Goal: Transaction & Acquisition: Purchase product/service

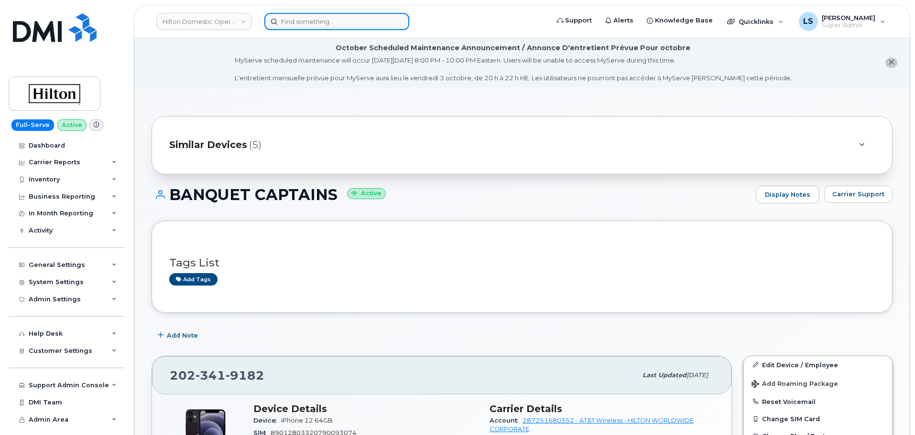
click at [306, 29] on input at bounding box center [336, 21] width 145 height 17
paste input "954-842-5730"
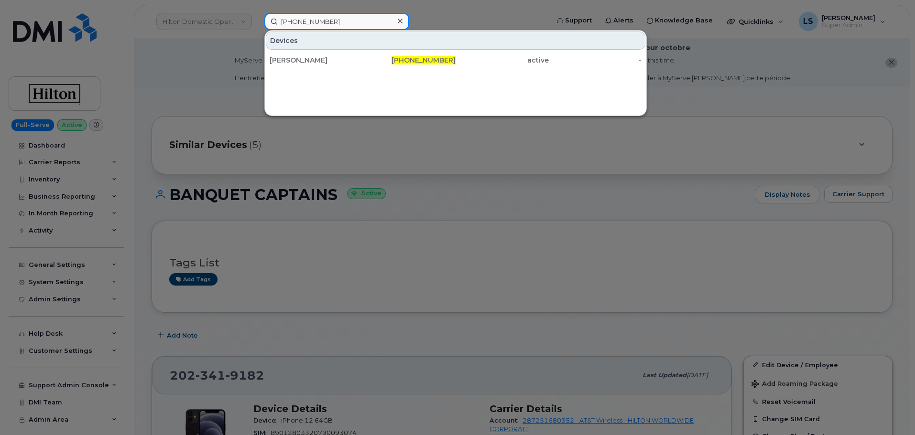
type input "954-842-5730"
click at [308, 50] on div "Devices CHRISTOPHER BURRILLO 954-842-5730 active -" at bounding box center [455, 50] width 381 height 39
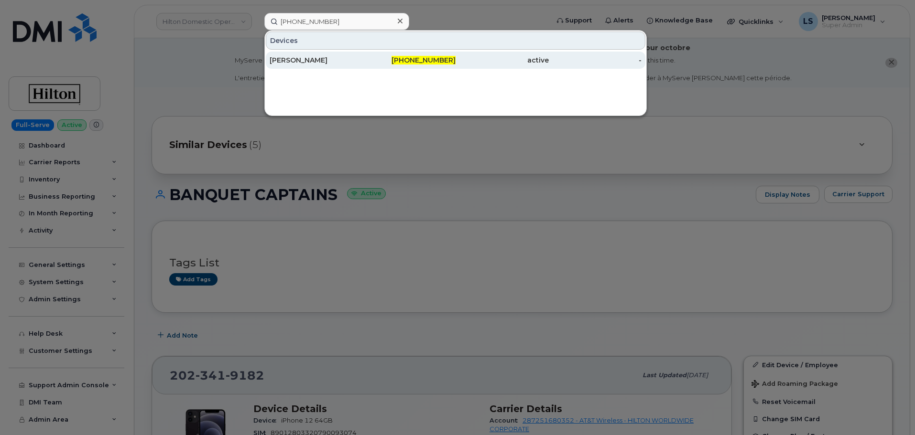
click at [308, 56] on div "[PERSON_NAME]" at bounding box center [316, 60] width 93 height 10
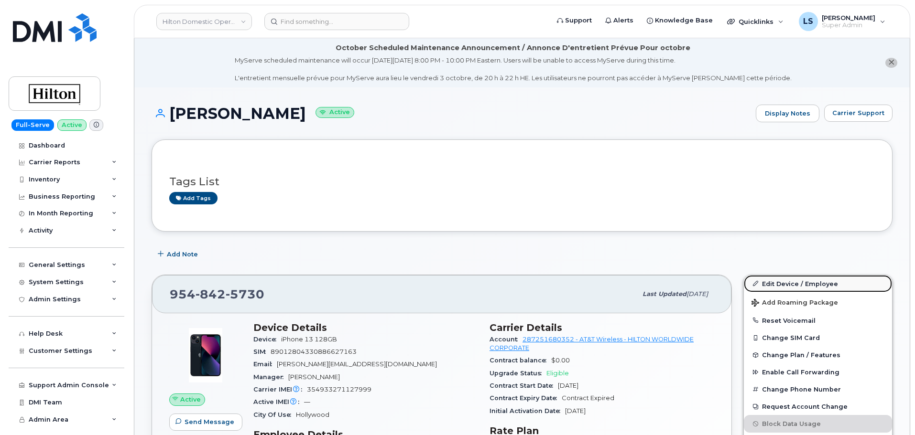
click at [805, 285] on link "Edit Device / Employee" at bounding box center [818, 283] width 148 height 17
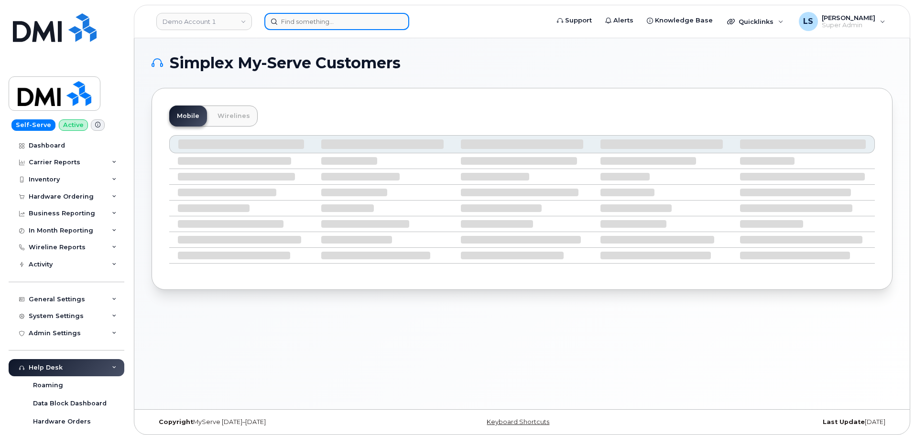
click at [287, 18] on input at bounding box center [336, 21] width 145 height 17
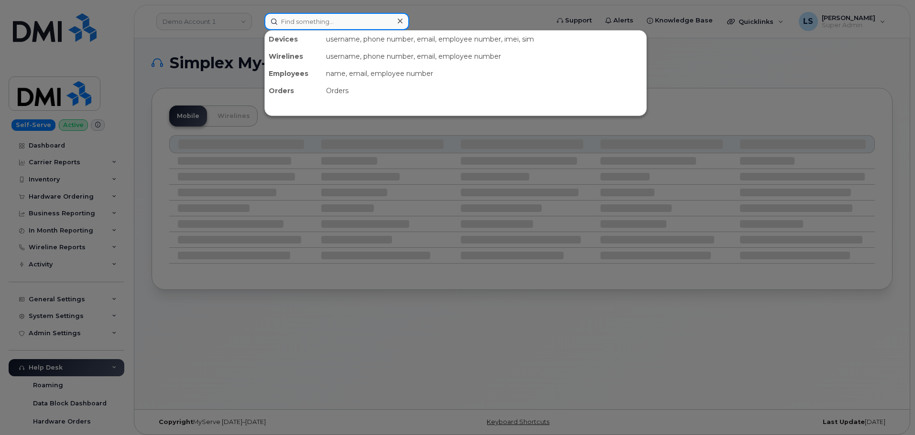
paste input "Glenn Guerra"
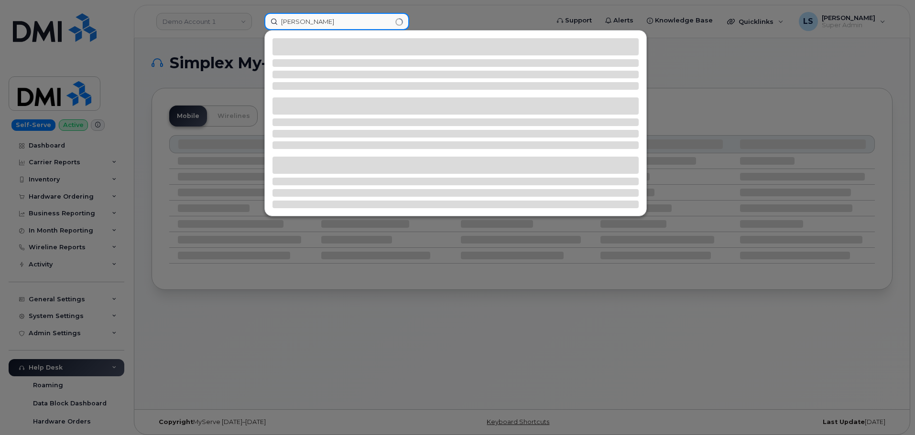
type input "Glenn Guerra"
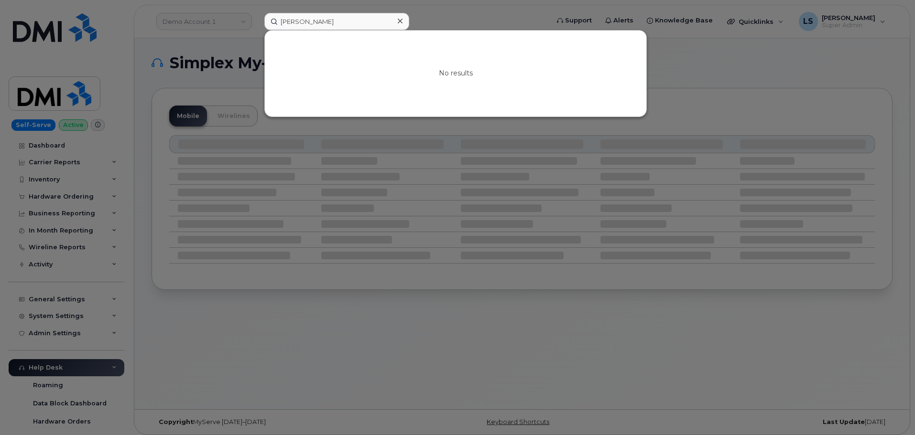
click at [402, 21] on icon at bounding box center [400, 21] width 5 height 8
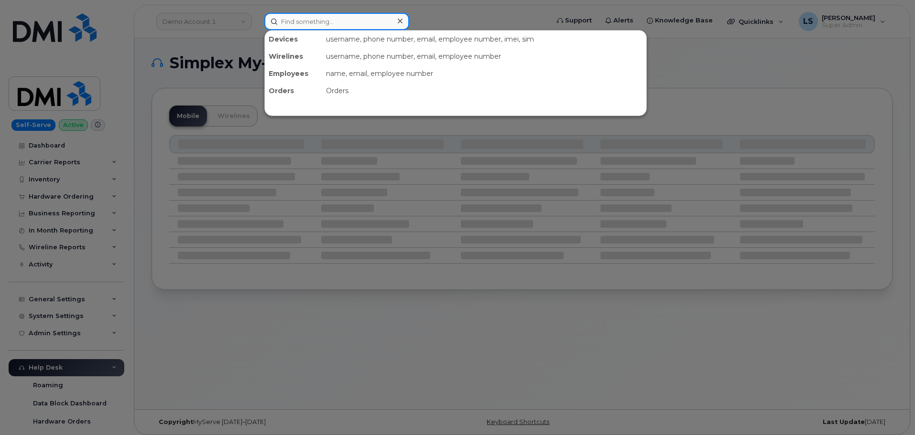
click at [349, 19] on input at bounding box center [336, 21] width 145 height 17
paste input "[PERSON_NAME][EMAIL_ADDRESS][PERSON_NAME][DOMAIN_NAME]"
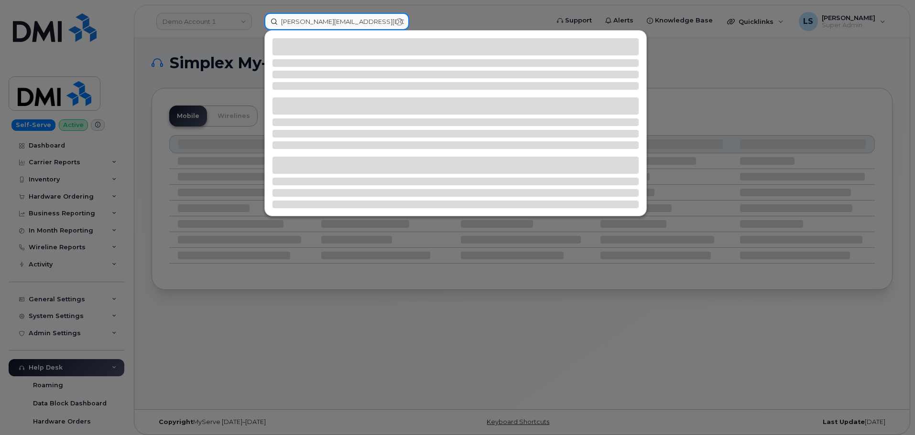
type input "[PERSON_NAME][EMAIL_ADDRESS][PERSON_NAME][DOMAIN_NAME]"
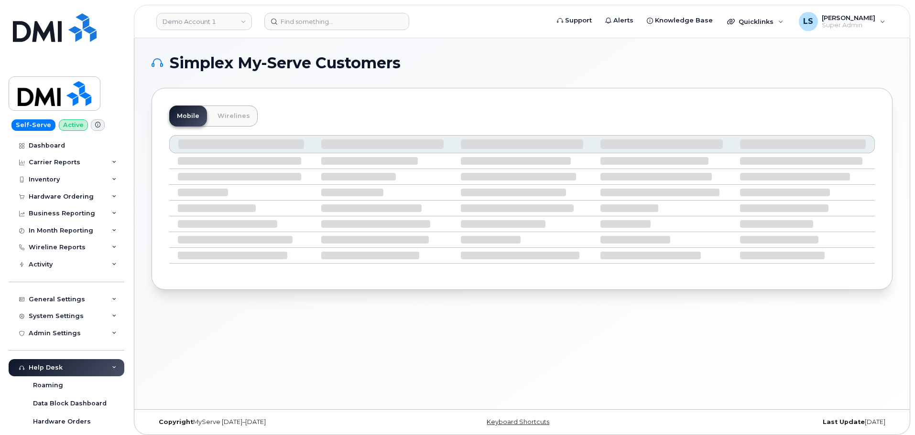
click at [316, 31] on header "Demo Account 1 Support Alerts Knowledge Base Quicklinks Suspend / Cancel Device…" at bounding box center [522, 21] width 776 height 33
click at [312, 24] on input at bounding box center [336, 21] width 145 height 17
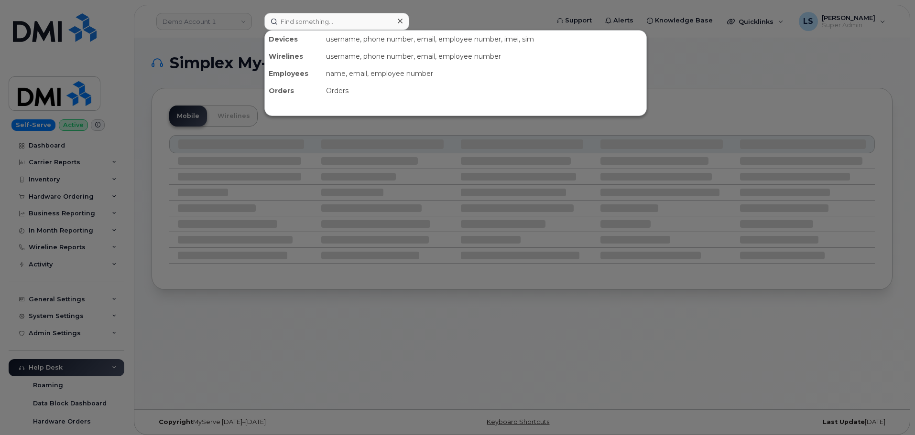
click at [299, 31] on div "Devices" at bounding box center [293, 39] width 57 height 17
click at [299, 28] on input at bounding box center [336, 21] width 145 height 17
paste input "[PERSON_NAME][EMAIL_ADDRESS][PERSON_NAME][DOMAIN_NAME]"
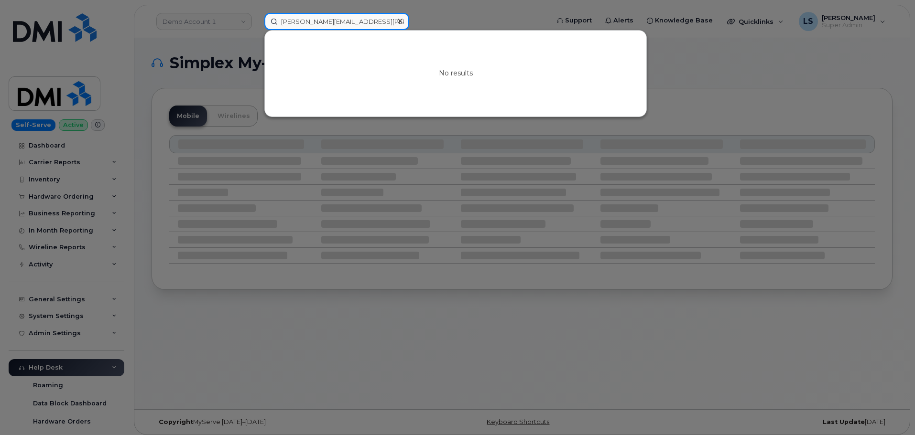
type input "[PERSON_NAME][EMAIL_ADDRESS][PERSON_NAME][DOMAIN_NAME]"
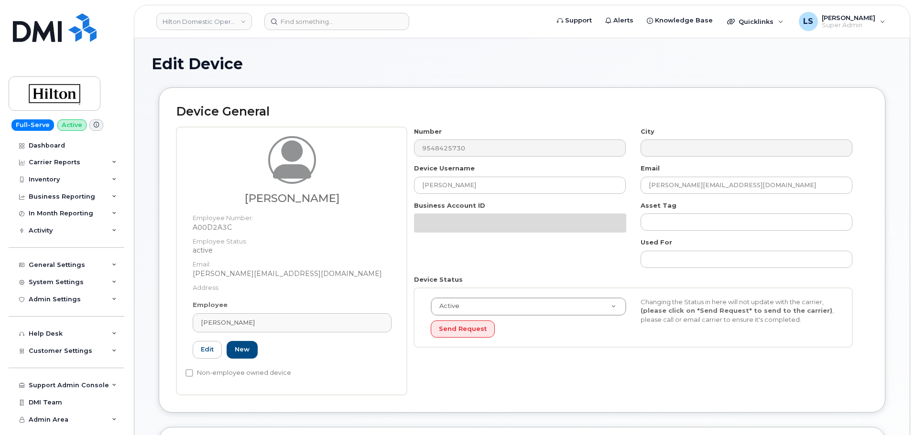
select select "34080331"
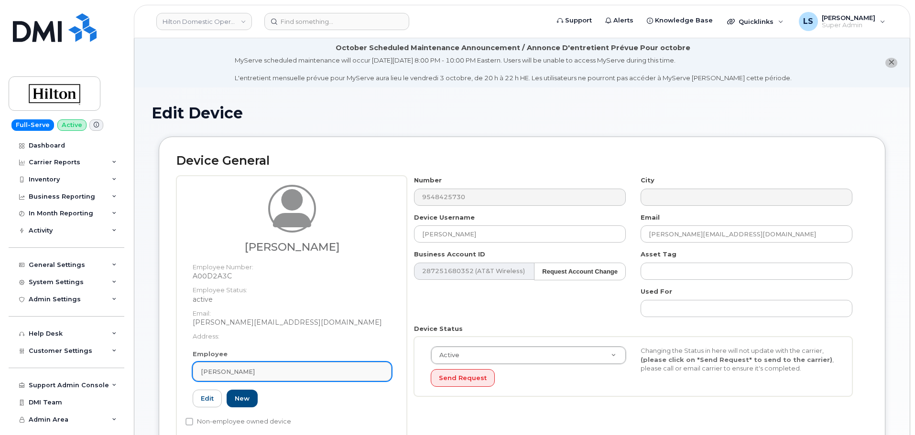
click at [273, 370] on div "Christopher Burrillo" at bounding box center [292, 372] width 183 height 9
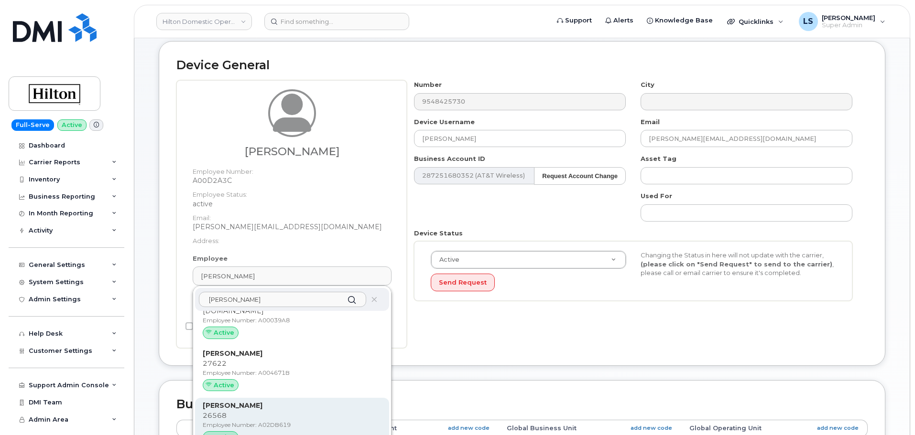
scroll to position [261, 0]
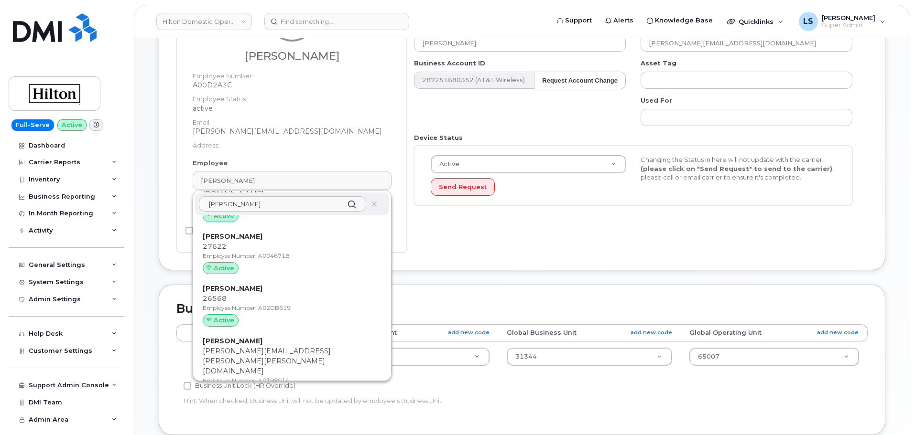
type input "Glenn"
click at [499, 276] on div "Device General Christopher Burrillo Employee Number: A00D2A3C Employee Status: …" at bounding box center [522, 115] width 741 height 339
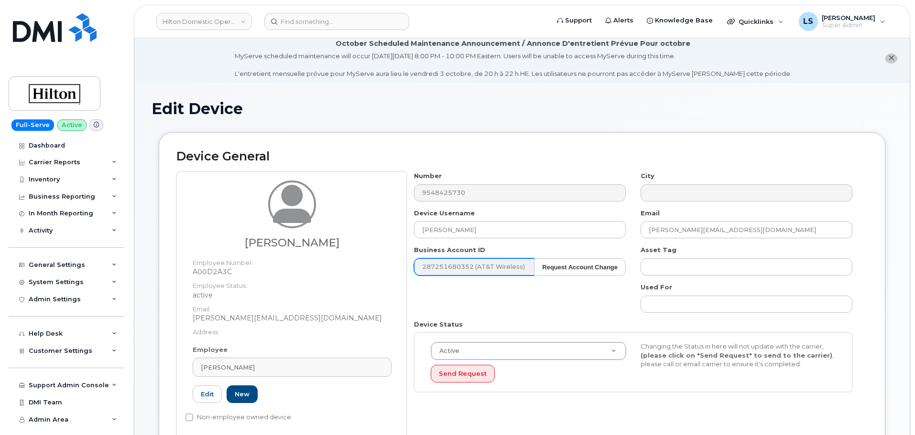
scroll to position [0, 0]
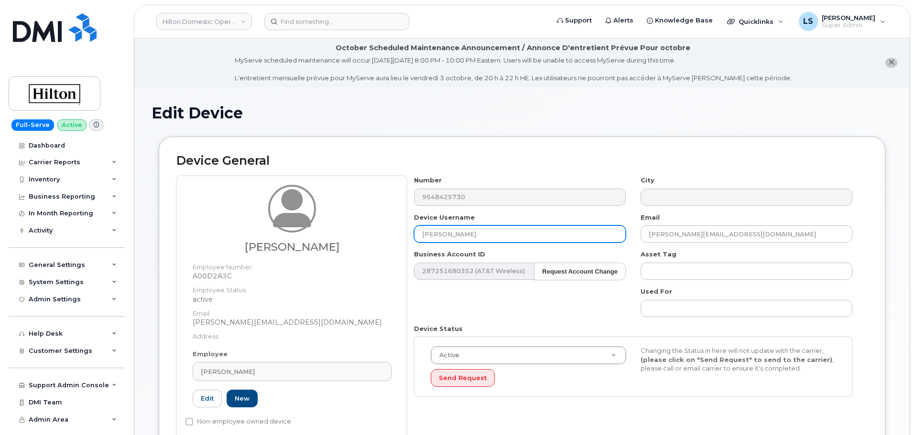
click at [505, 229] on input "CHRISTOPHER BURRILLO" at bounding box center [520, 234] width 212 height 17
paste input "Glenn.Guerra@diplomatresort.com"
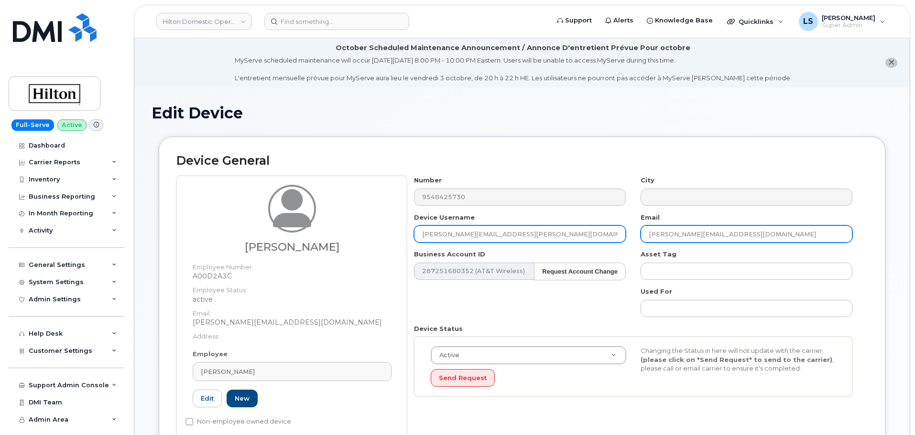
type input "CHRISTOPHER BURRILLO"
click at [703, 239] on input "Christopher.Burrillo@diplomatresort.com" at bounding box center [747, 234] width 212 height 17
paste input "Glenn.Guerra"
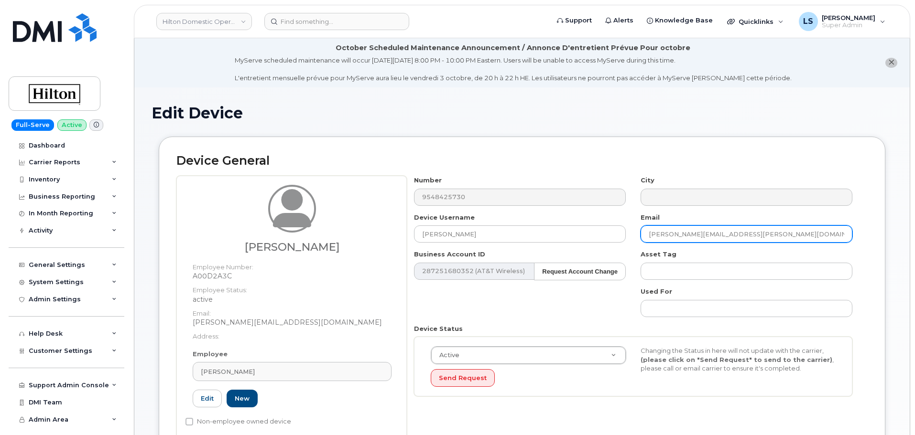
type input "Glenn.Guerra@diplomatresort.com"
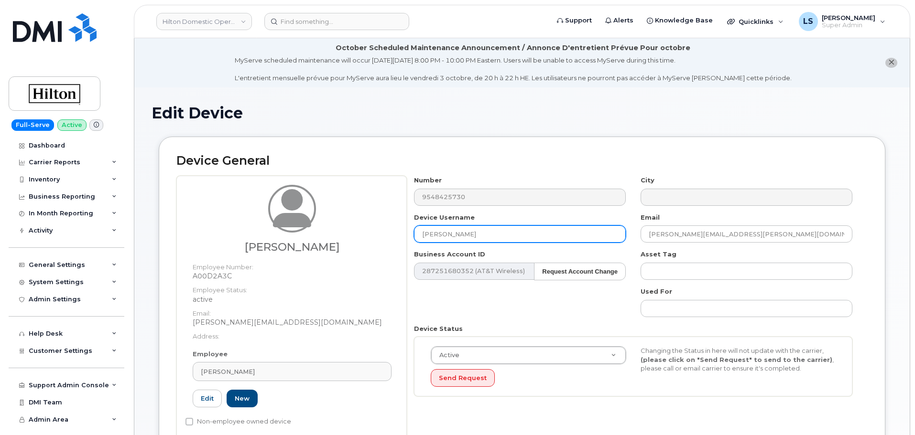
click at [547, 235] on input "CHRISTOPHER BURRILLO" at bounding box center [520, 234] width 212 height 17
paste input "Glenn Guerra"
type input "Glenn Guerra"
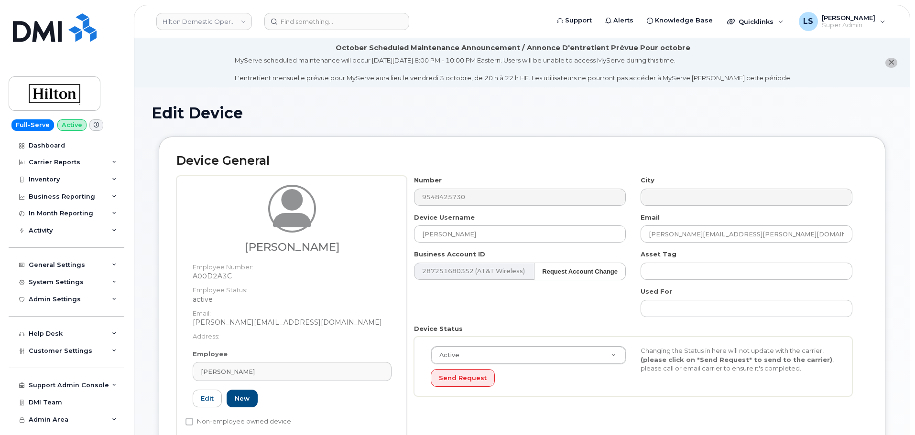
drag, startPoint x: 476, startPoint y: 304, endPoint x: 480, endPoint y: 300, distance: 5.8
click at [477, 304] on div "Number 9548425730 City Device Username Glenn Guerra Email Glenn.Guerra@diplomat…" at bounding box center [633, 290] width 453 height 228
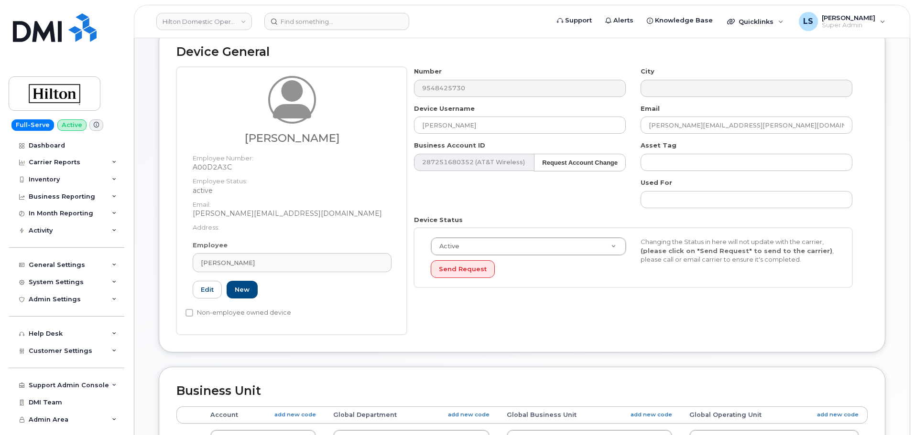
scroll to position [191, 0]
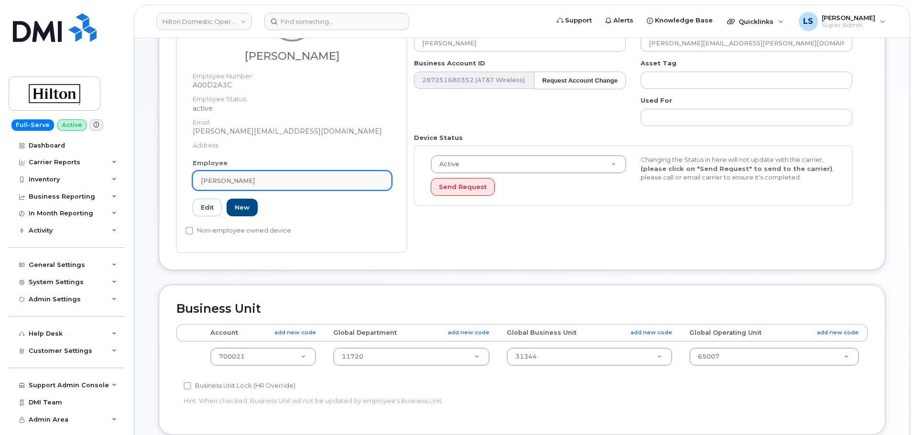
click at [264, 179] on div "Christopher Burrillo" at bounding box center [292, 180] width 183 height 9
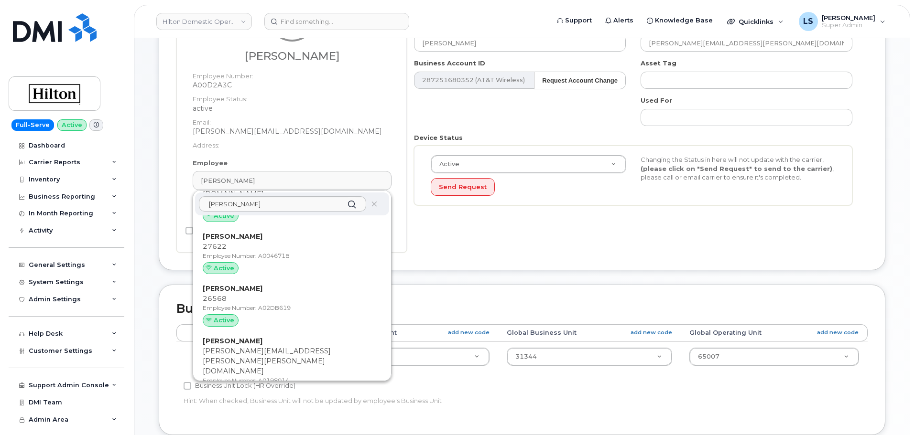
click at [373, 206] on icon at bounding box center [374, 204] width 6 height 6
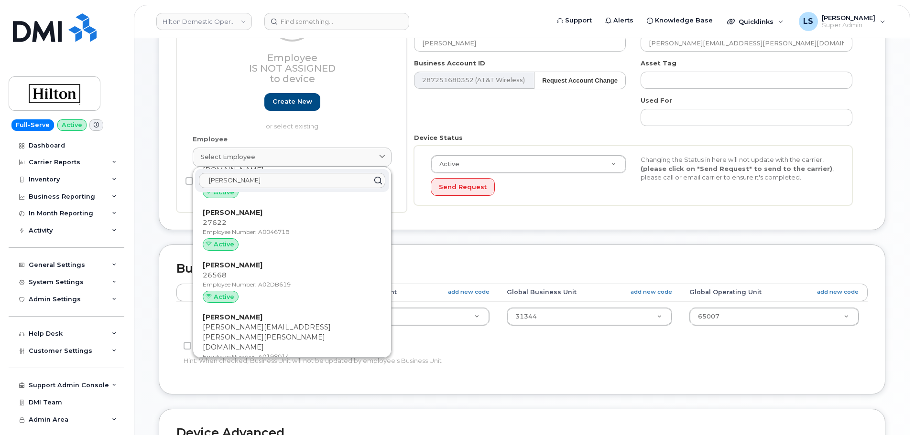
scroll to position [167, 0]
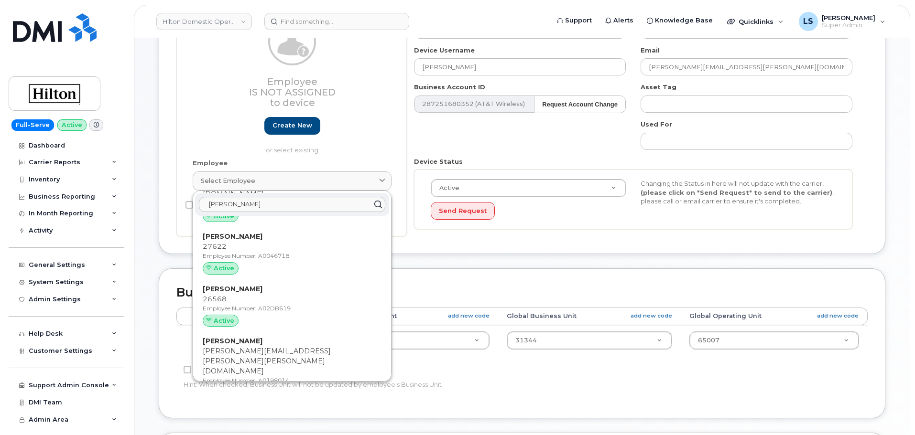
click at [413, 256] on div "Device General Employee Is not assigned to device Create new or select existing…" at bounding box center [522, 118] width 741 height 299
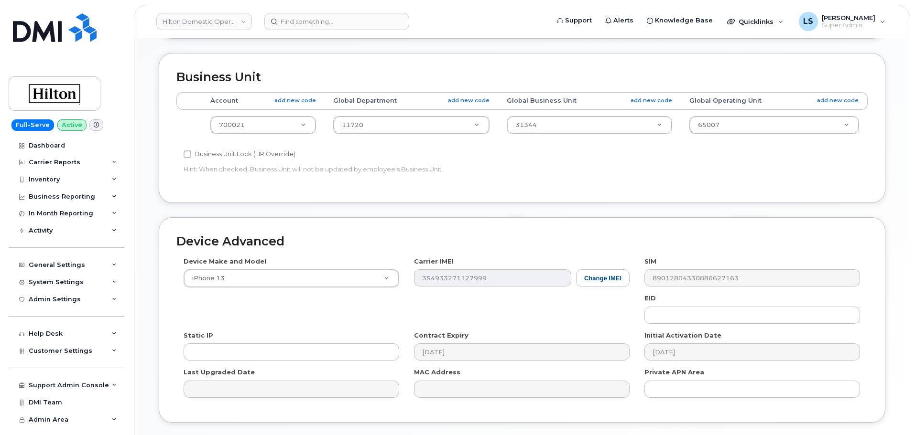
scroll to position [450, 0]
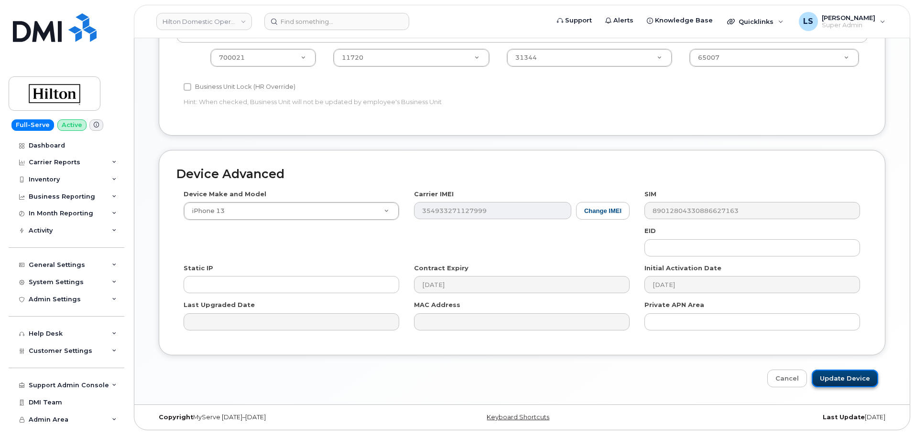
click at [830, 377] on input "Update Device" at bounding box center [845, 379] width 66 height 18
type input "Saving..."
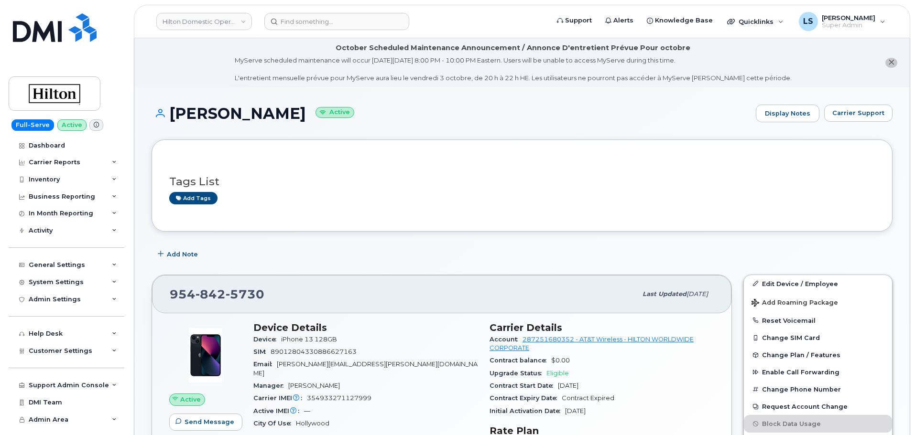
click at [305, 35] on header "Hilton Domestic Operating Company Inc Support Alerts Knowledge Base Quicklinks …" at bounding box center [522, 21] width 776 height 33
click at [312, 26] on input at bounding box center [336, 21] width 145 height 17
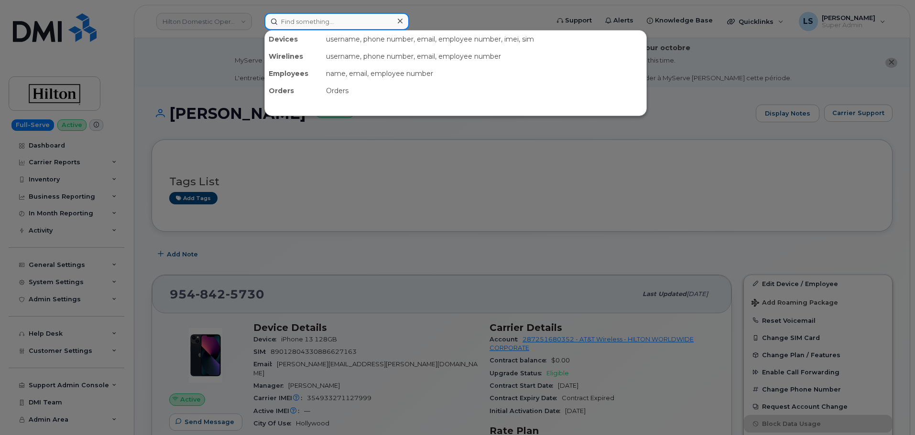
paste input "Order No.302004"
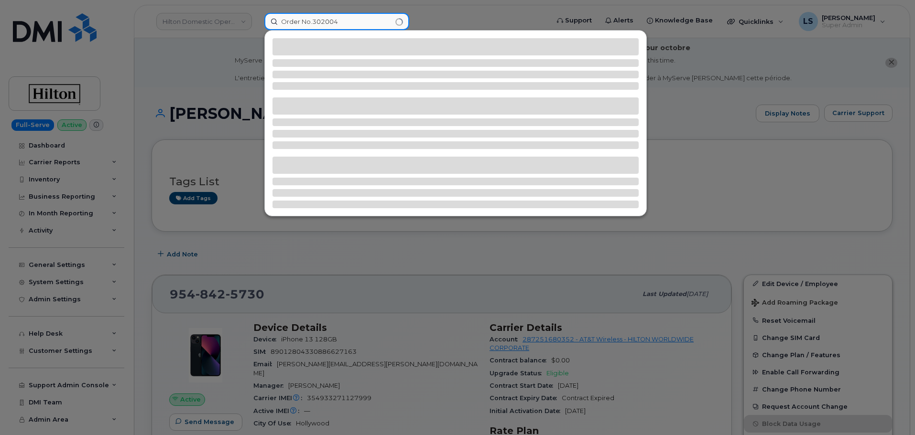
drag, startPoint x: 312, startPoint y: 24, endPoint x: 139, endPoint y: 44, distance: 174.2
click at [257, 30] on div "Order No.302004" at bounding box center [404, 21] width 294 height 17
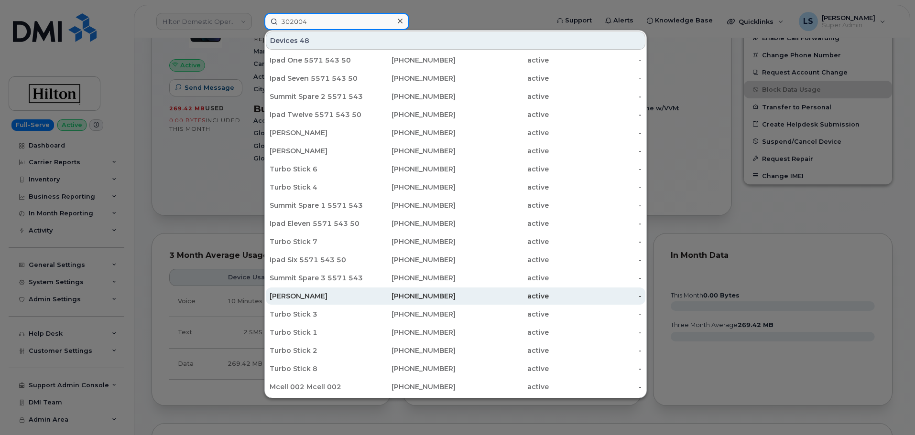
scroll to position [134, 0]
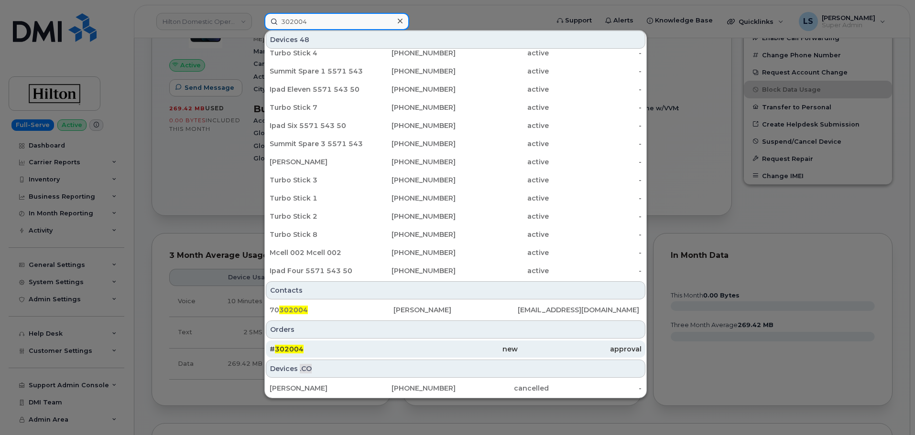
type input "302004"
click at [294, 348] on span "302004" at bounding box center [289, 349] width 29 height 9
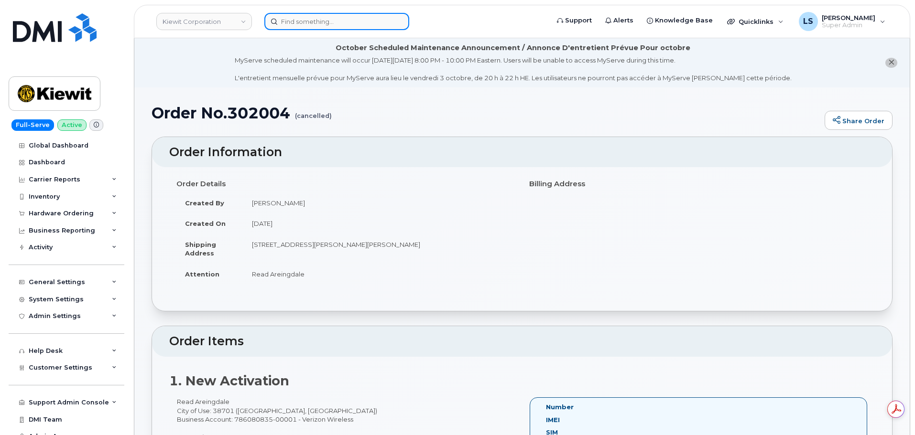
click at [297, 22] on input at bounding box center [336, 21] width 145 height 17
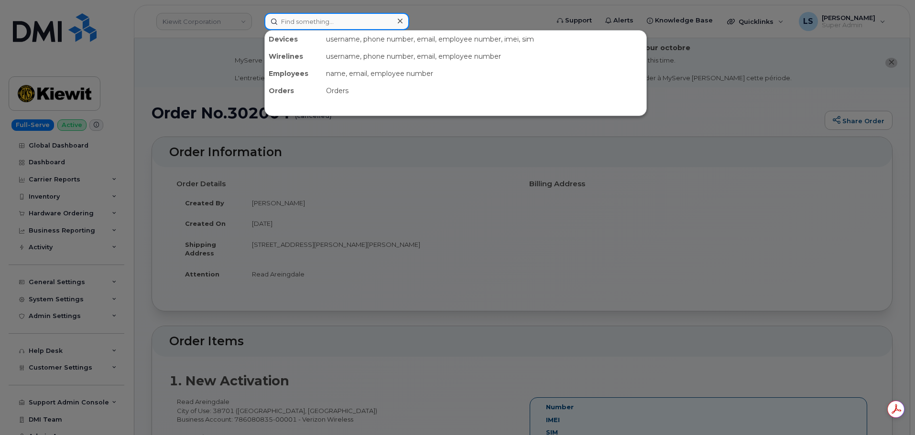
paste input "CARTER.GOODE@KIEWIT.COM"
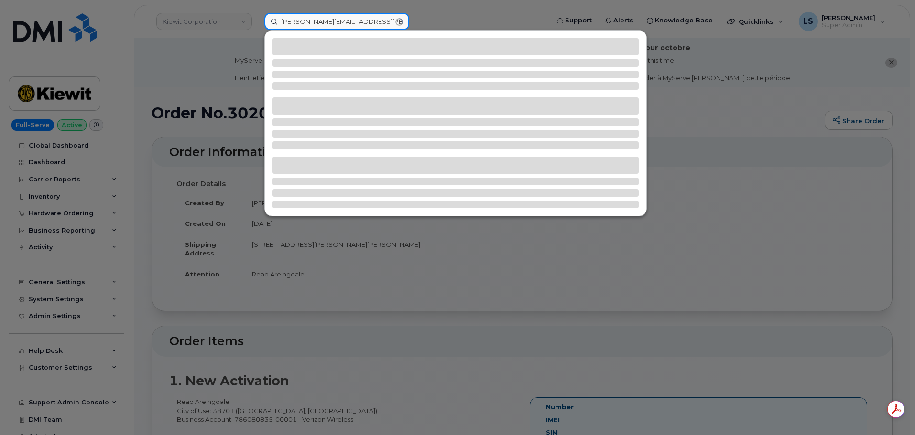
type input "CARTER.GOODE@KIEWIT.COM"
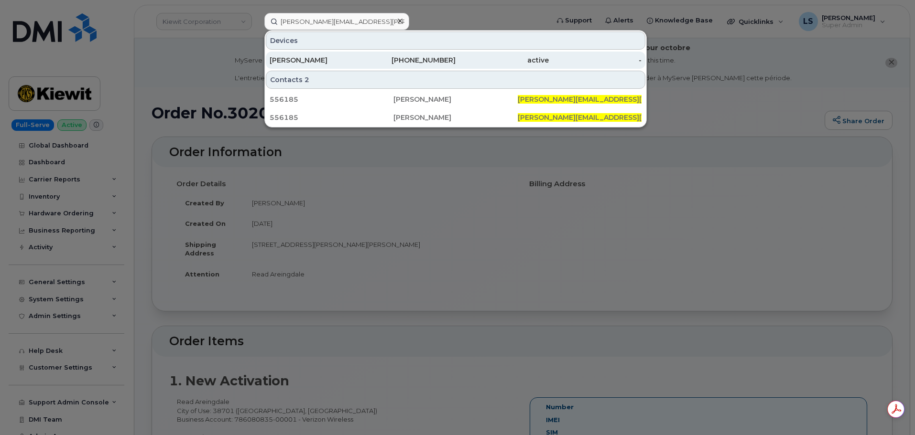
click at [286, 64] on div "CARTER GOODE" at bounding box center [316, 60] width 93 height 10
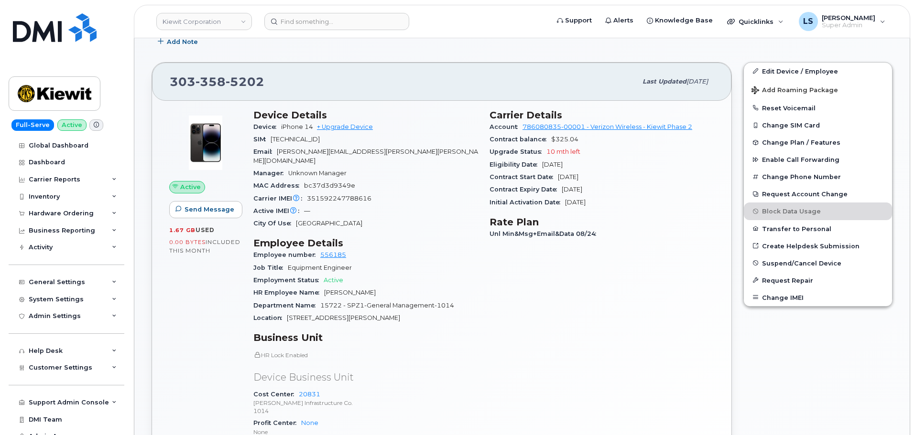
scroll to position [143, 0]
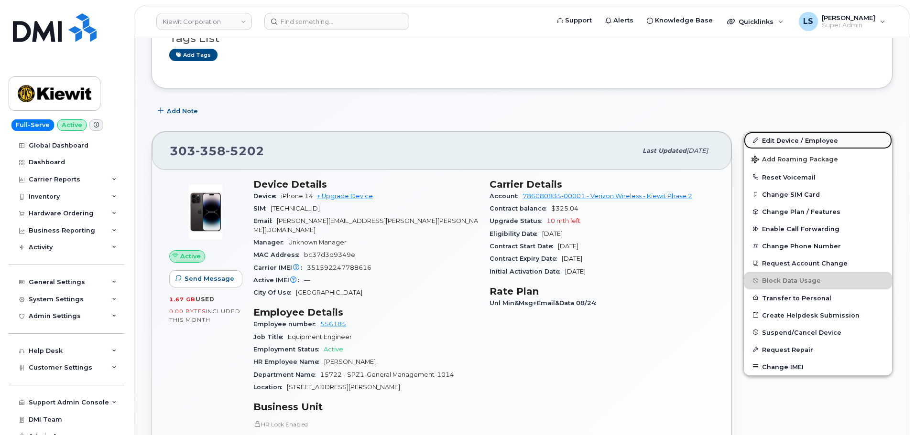
click at [801, 136] on link "Edit Device / Employee" at bounding box center [818, 140] width 148 height 17
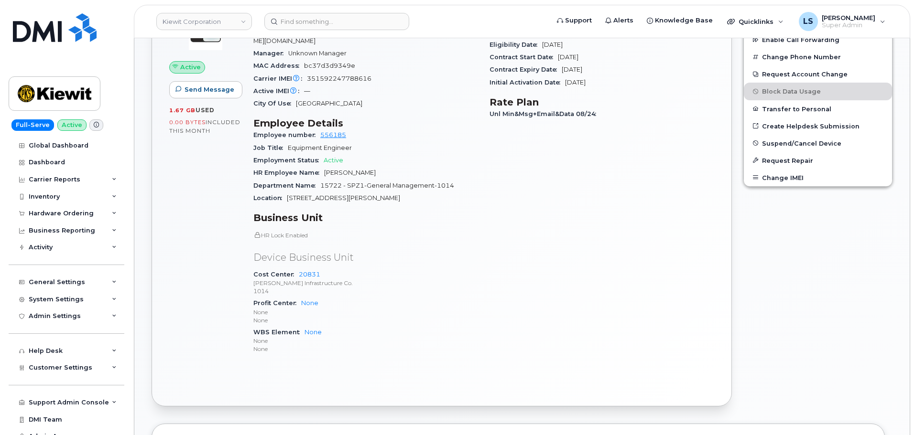
scroll to position [335, 0]
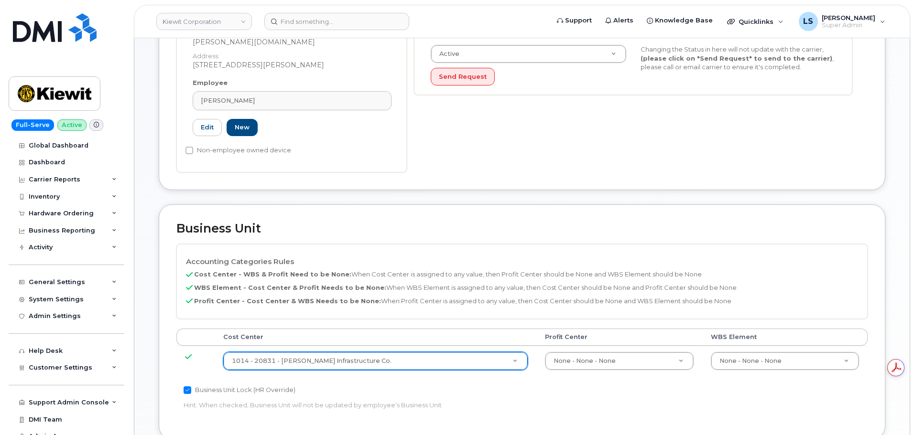
scroll to position [335, 0]
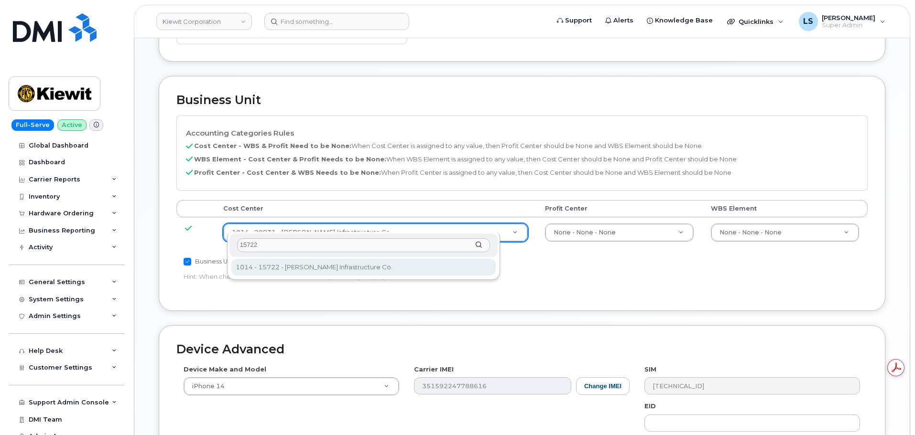
type input "15722"
type input "30345009"
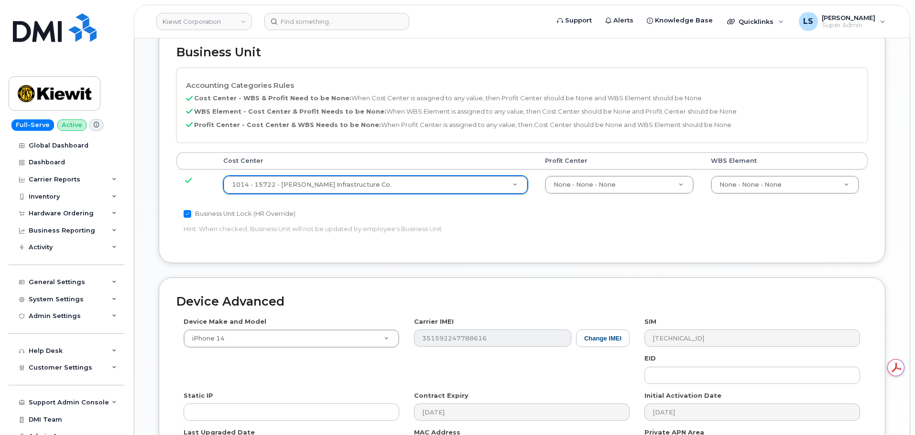
scroll to position [574, 0]
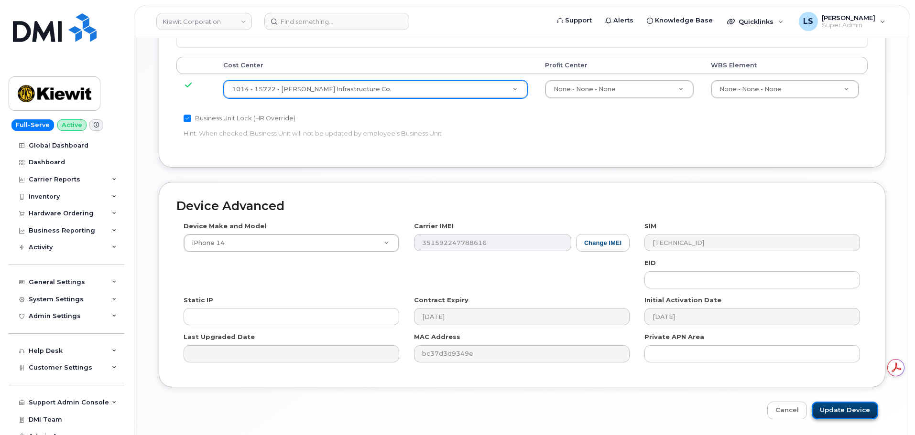
click at [837, 402] on input "Update Device" at bounding box center [845, 411] width 66 height 18
type input "Saving..."
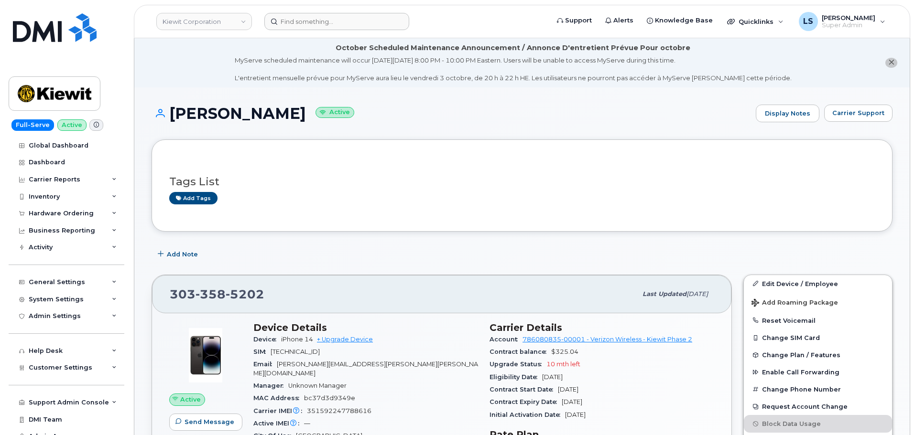
drag, startPoint x: 379, startPoint y: 31, endPoint x: 375, endPoint y: 25, distance: 6.8
click at [376, 28] on header "[PERSON_NAME] Corporation Support Alerts Knowledge Base Quicklinks Suspend / Ca…" at bounding box center [522, 21] width 776 height 33
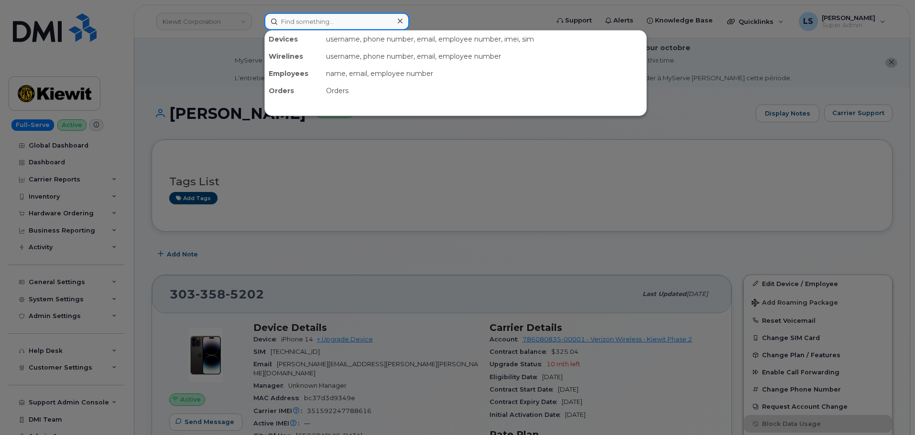
click at [374, 24] on input at bounding box center [336, 21] width 145 height 17
paste input "5148829368"
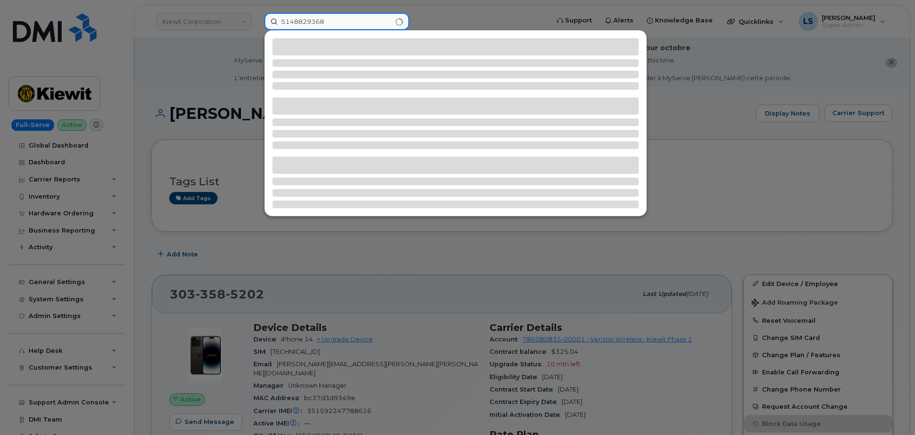
type input "5148829368"
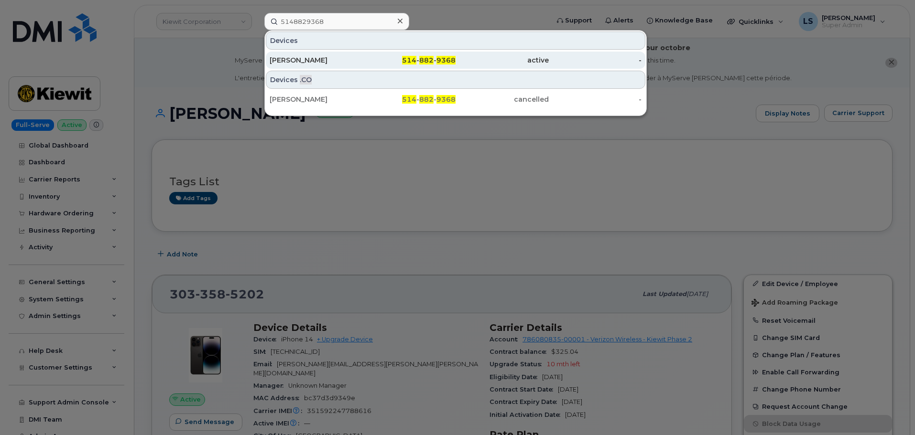
click at [442, 60] on span "9368" at bounding box center [445, 60] width 19 height 9
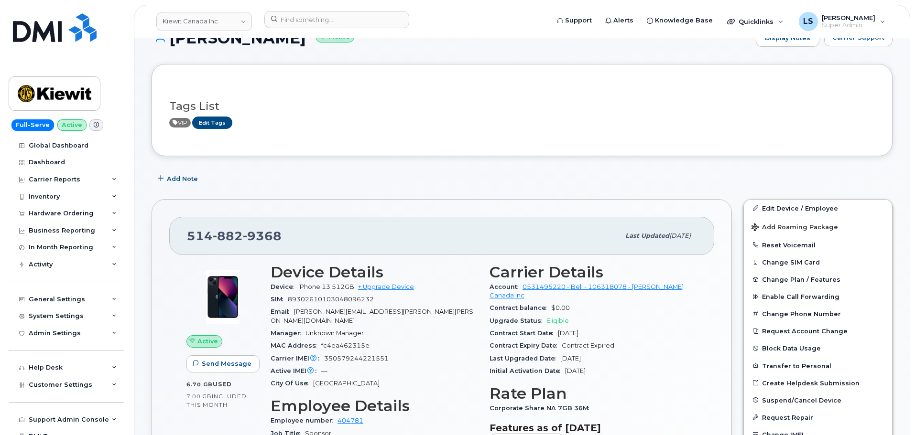
scroll to position [143, 0]
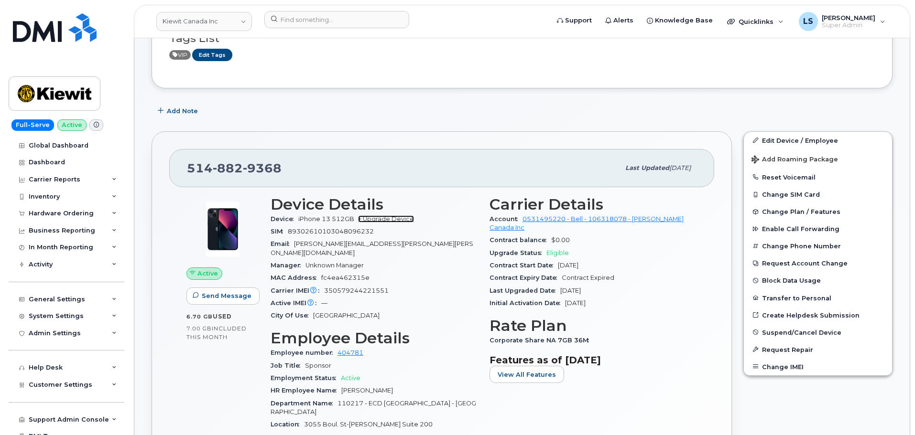
click at [402, 222] on link "+ Upgrade Device" at bounding box center [386, 219] width 56 height 7
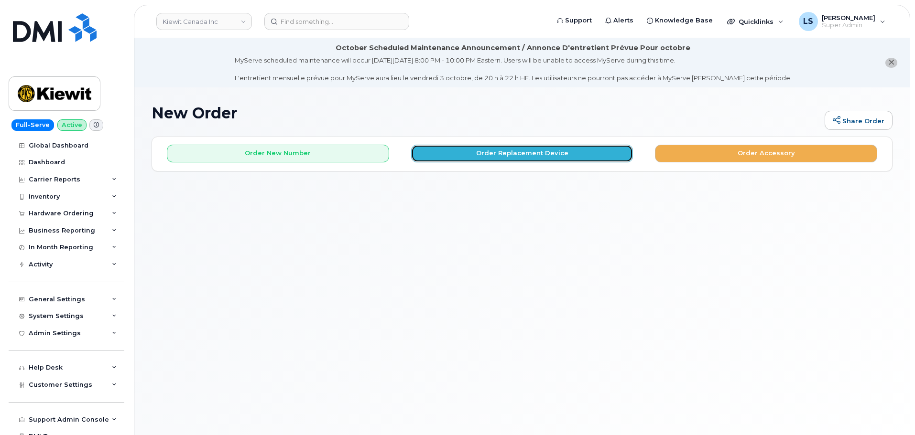
click at [459, 151] on button "Order Replacement Device" at bounding box center [522, 154] width 222 height 18
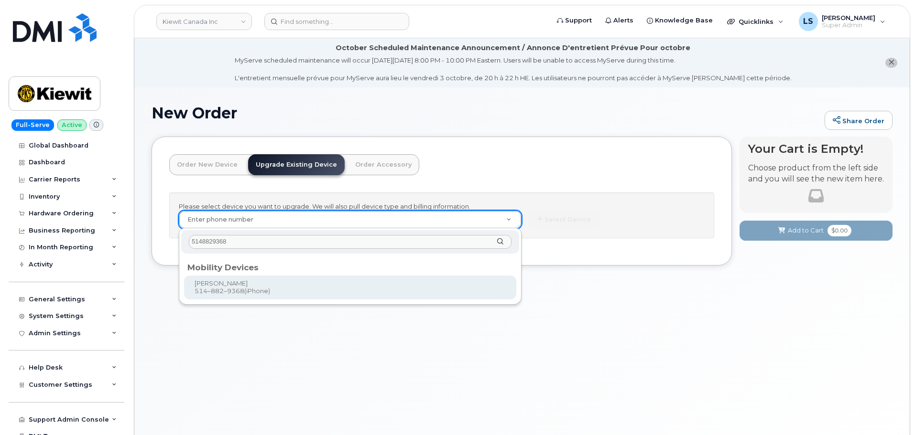
type input "5148829368"
type input "305581"
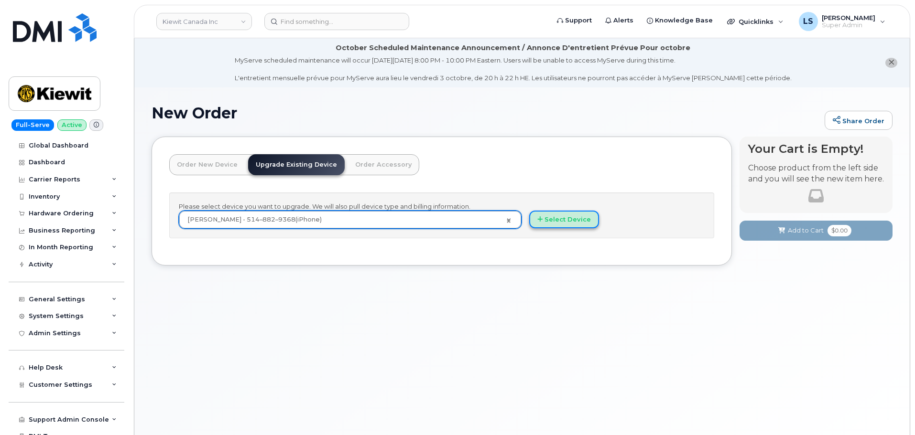
click at [558, 223] on button "Select Device" at bounding box center [564, 220] width 70 height 18
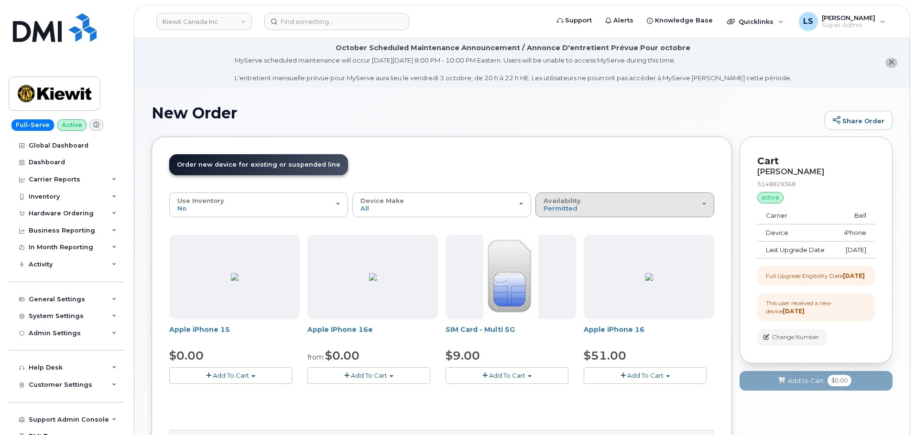
click at [578, 208] on div "Availability Permitted All" at bounding box center [625, 204] width 163 height 15
click at [557, 244] on label "All" at bounding box center [548, 242] width 20 height 11
click at [0, 0] on input "All" at bounding box center [0, 0] width 0 height 0
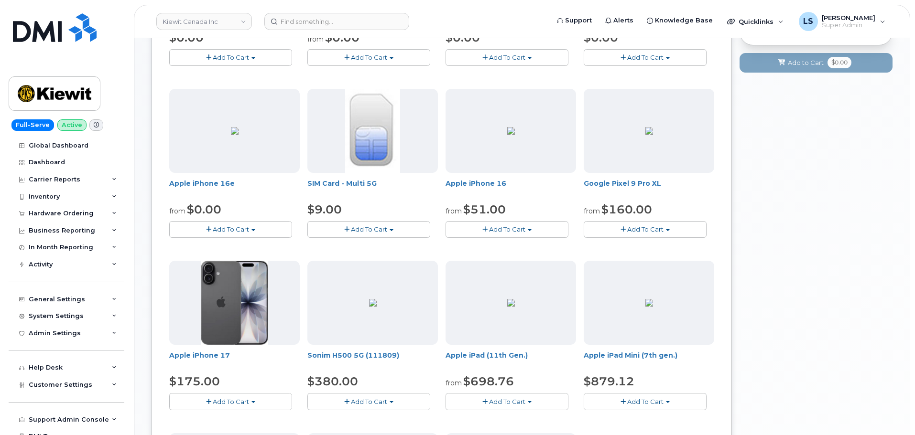
scroll to position [335, 0]
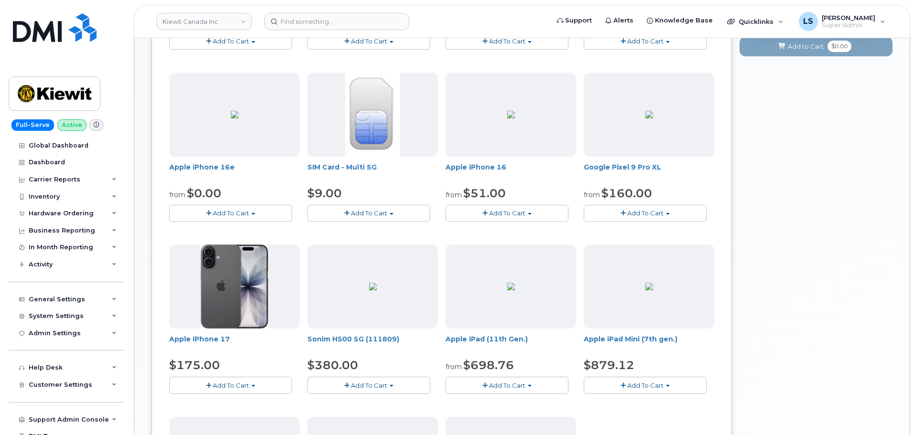
click at [234, 393] on button "Add To Cart" at bounding box center [230, 385] width 123 height 17
click at [230, 404] on link "$175.00 - 3-year upgrade (256GB model)" at bounding box center [247, 404] width 150 height 12
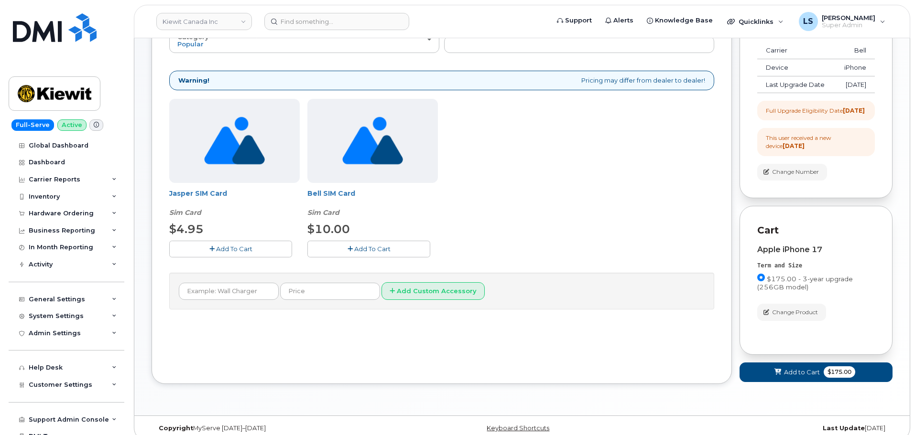
scroll to position [50, 0]
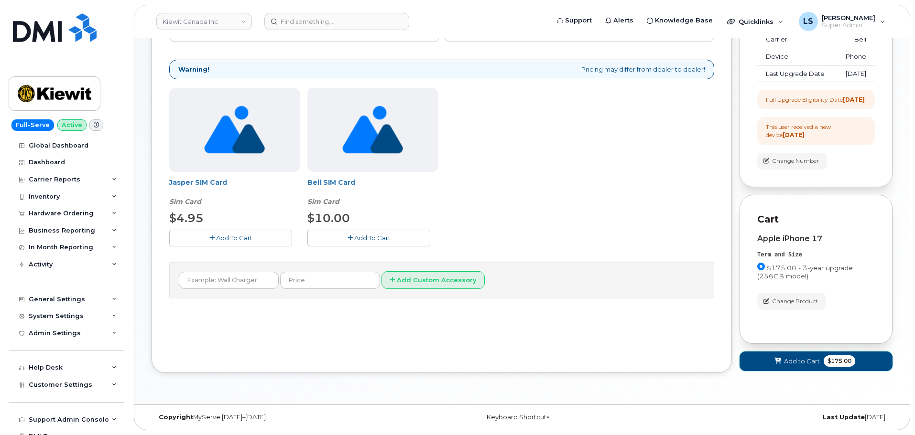
click at [784, 360] on span "Add to Cart" at bounding box center [802, 361] width 36 height 9
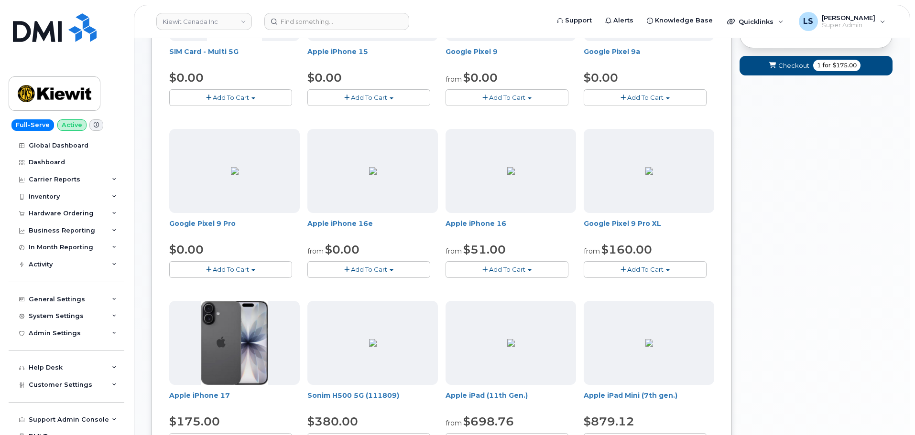
scroll to position [39, 0]
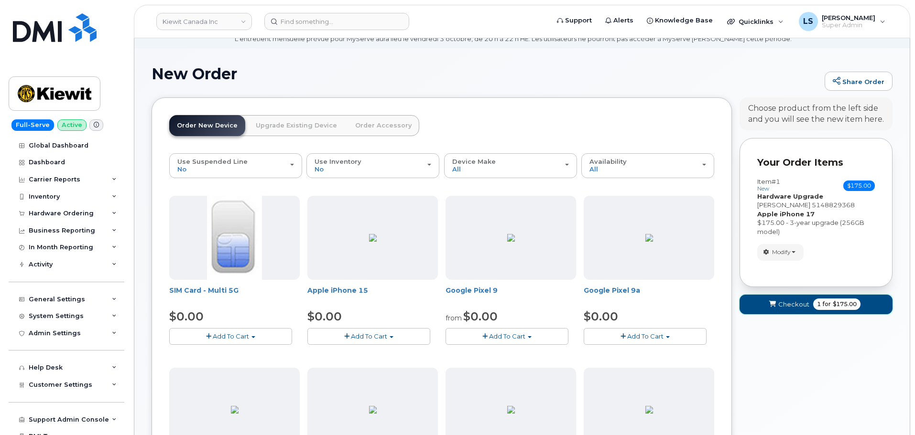
click at [792, 297] on button "Checkout 1 for $175.00" at bounding box center [815, 305] width 153 height 20
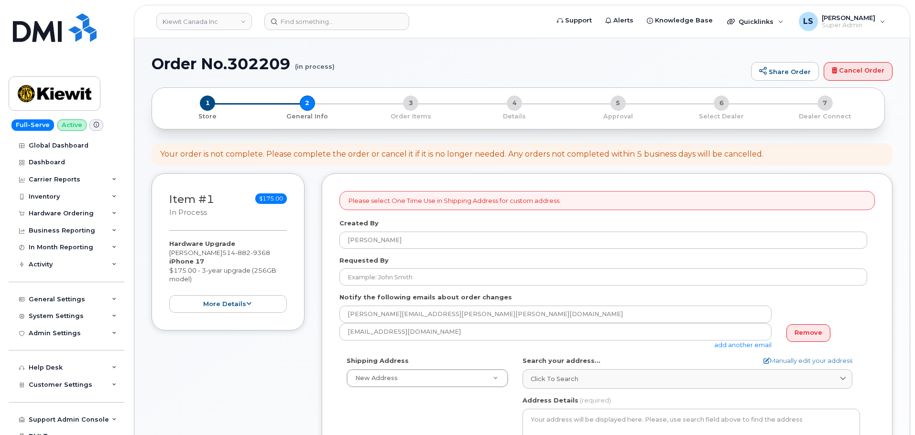
select select
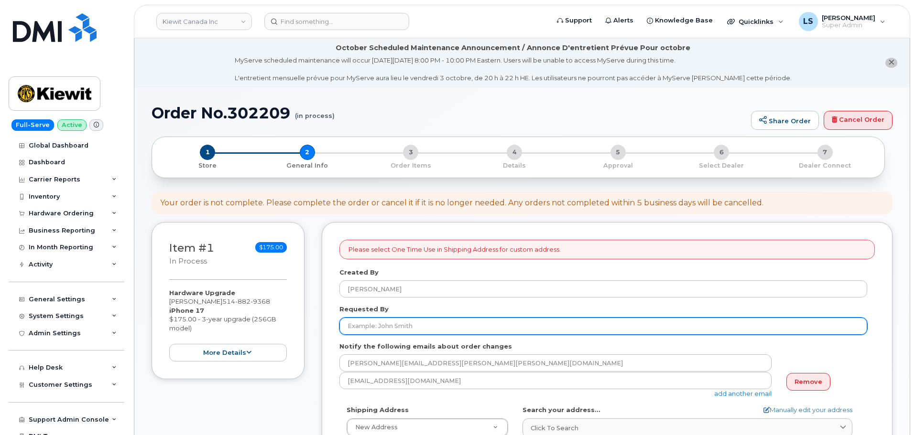
click at [420, 326] on input "Requested By" at bounding box center [603, 326] width 528 height 17
paste input "[PERSON_NAME]"
type input "[PERSON_NAME]"
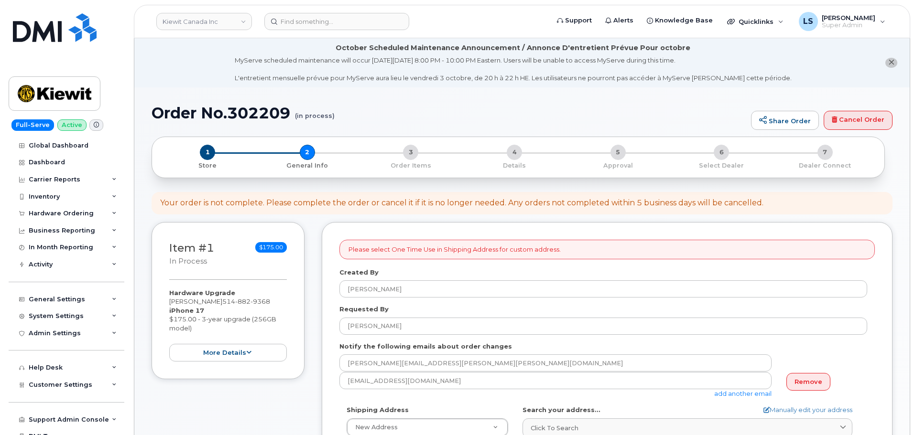
click at [751, 392] on link "add another email" at bounding box center [742, 394] width 57 height 8
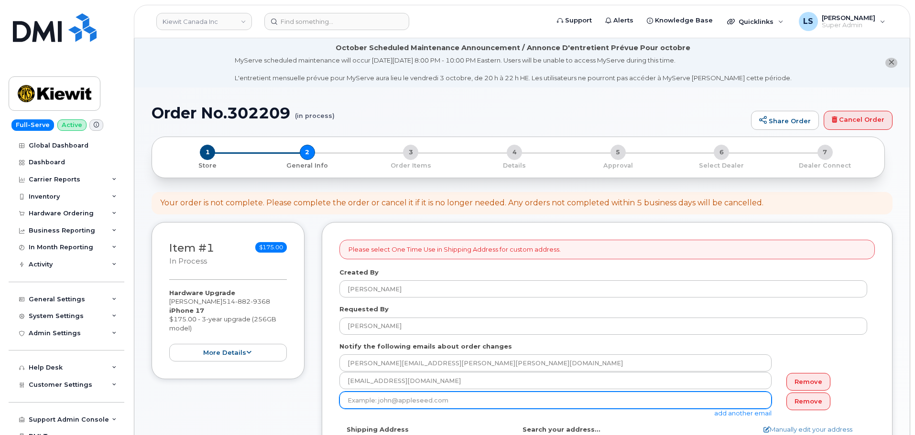
drag, startPoint x: 454, startPoint y: 402, endPoint x: 439, endPoint y: 406, distance: 15.4
click at [454, 402] on input "email" at bounding box center [555, 400] width 432 height 17
paste input "KEVIN.GREGORY@KIEWIT.COM"
type input "KEVIN.GREGORY@KIEWIT.COM"
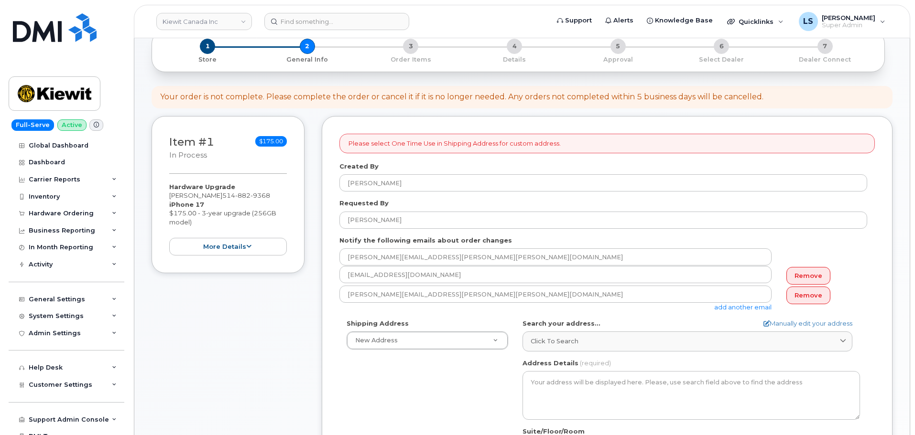
scroll to position [191, 0]
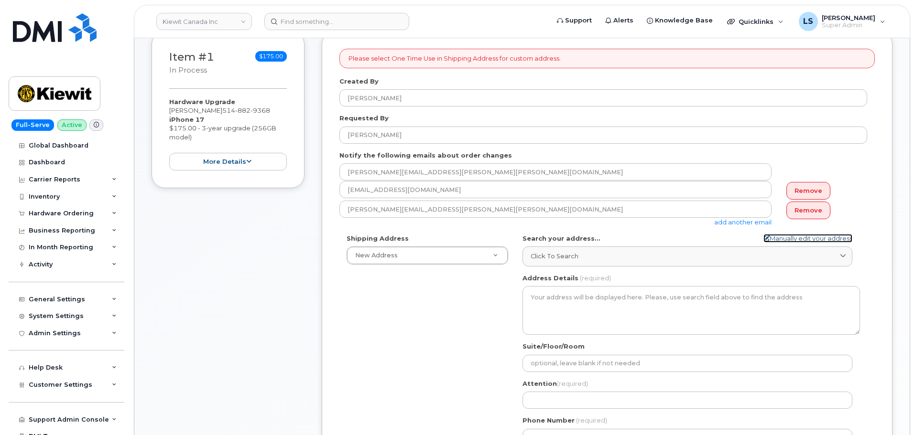
click at [787, 236] on link "Manually edit your address" at bounding box center [807, 238] width 89 height 9
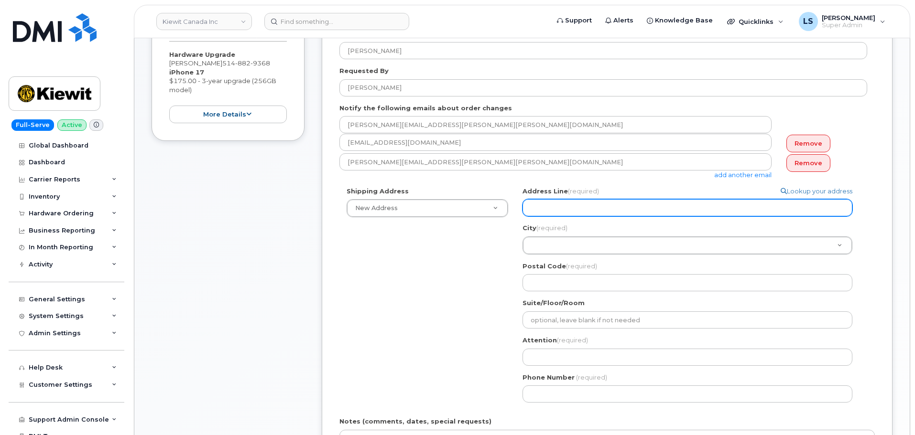
scroll to position [239, 0]
drag, startPoint x: 574, startPoint y: 199, endPoint x: 571, endPoint y: 204, distance: 6.0
click at [574, 199] on div "Address Line (required) Lookup your address" at bounding box center [690, 201] width 337 height 30
click at [580, 202] on input "Address Line (required)" at bounding box center [687, 207] width 330 height 17
paste input "3055 Blvd. Saint-Martin O"
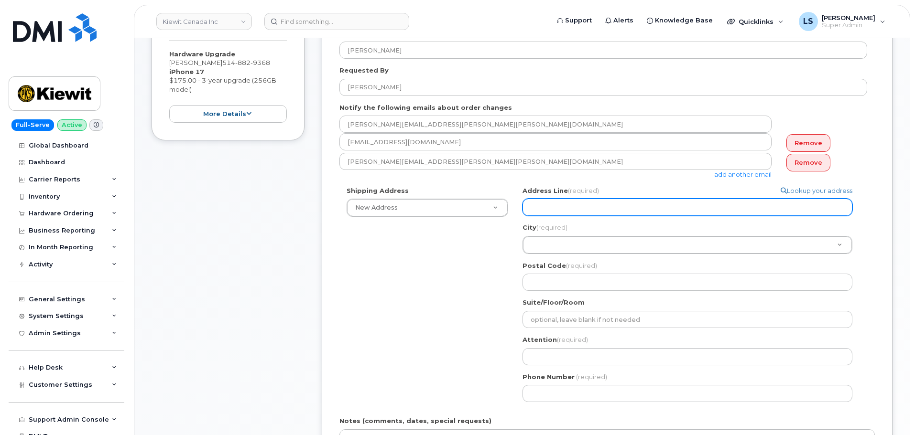
select select
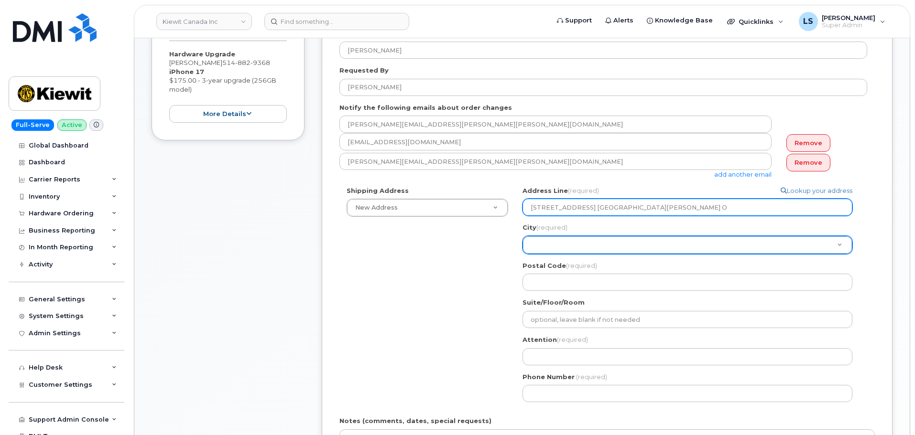
type input "3055 Blvd. Saint-Martin O"
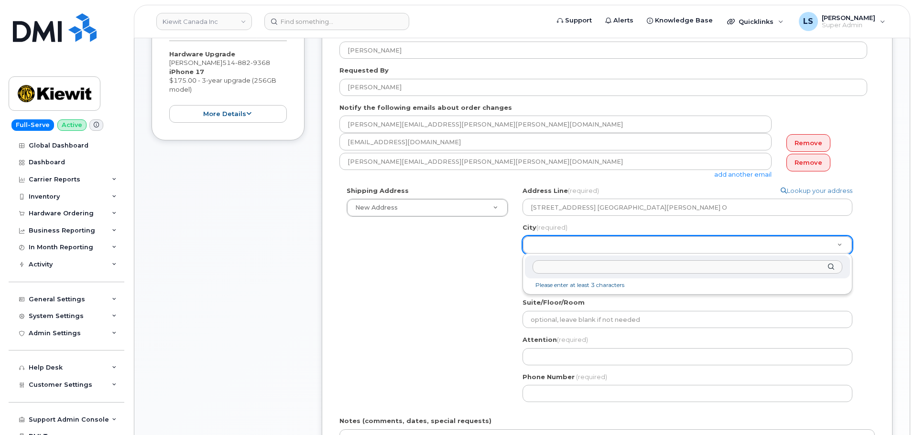
click at [543, 267] on input "City (required)" at bounding box center [688, 268] width 310 height 14
paste input "Laval"
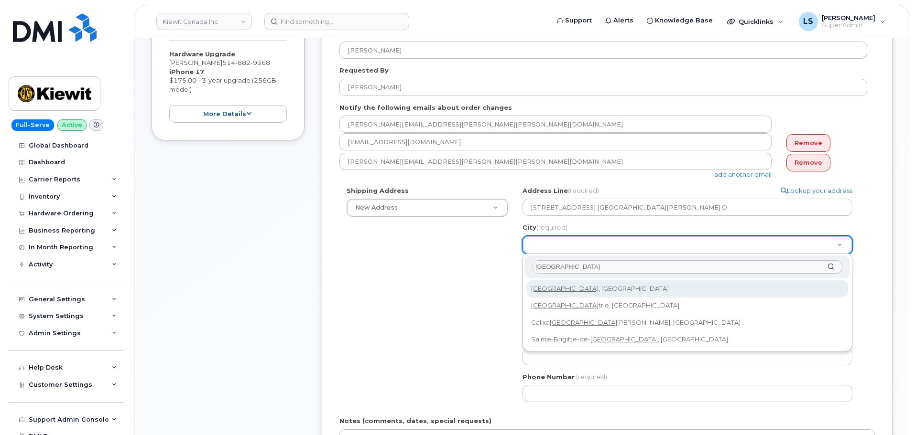
type input "Laval"
select select
type input "5764"
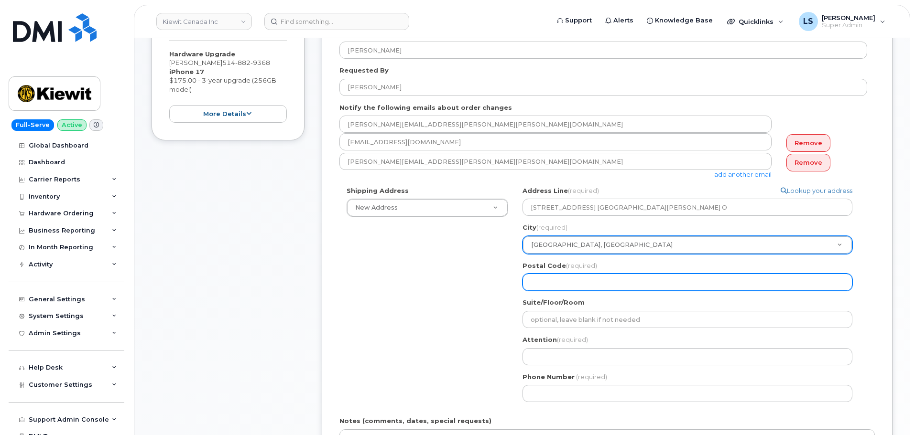
click at [586, 291] on input "Postal Code (required)" at bounding box center [687, 282] width 330 height 17
paste input "H7T 0J3"
select select
type input "H7T 0J3"
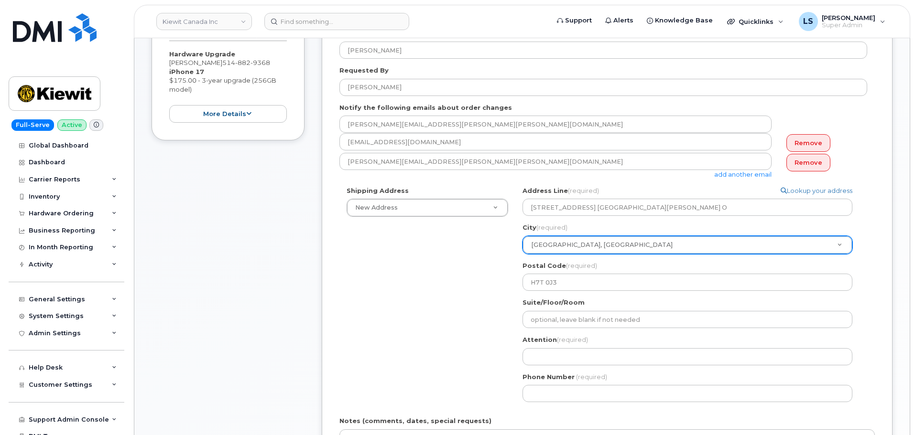
click at [442, 309] on div "Shipping Address New Address New Address 4350 Still Creek Dr 585 Michel Creek R…" at bounding box center [603, 297] width 528 height 223
drag, startPoint x: 272, startPoint y: 65, endPoint x: 226, endPoint y: 62, distance: 46.5
click at [226, 62] on span "514 882 9368" at bounding box center [246, 63] width 48 height 8
copy span "514 882 9368"
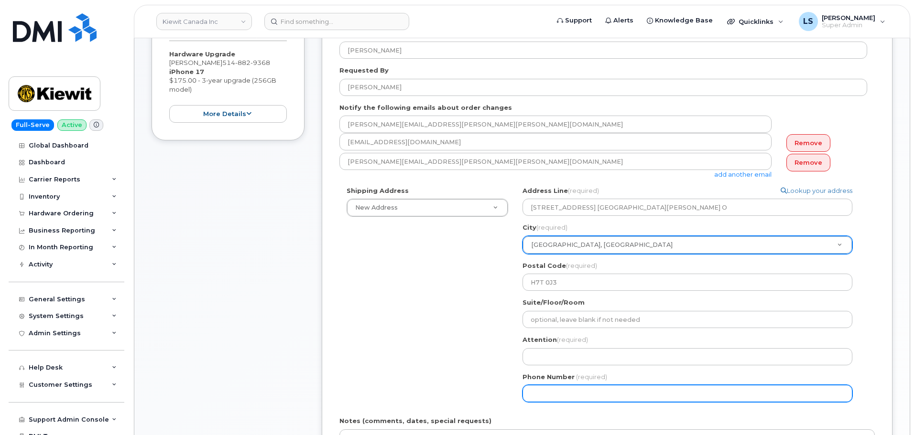
drag, startPoint x: 647, startPoint y: 391, endPoint x: 631, endPoint y: 392, distance: 15.3
click at [646, 391] on input "Phone Number" at bounding box center [687, 393] width 330 height 17
paste input "5148829368"
select select
type input "5148829368"
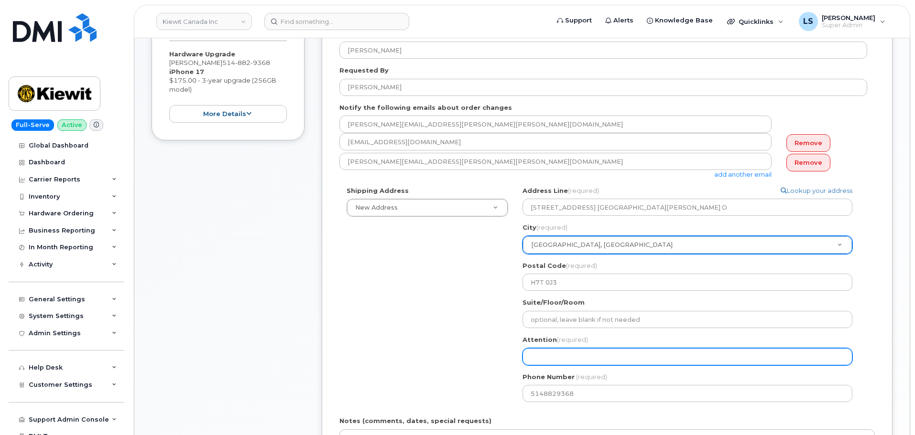
click at [577, 359] on input "Attention (required)" at bounding box center [687, 356] width 330 height 17
paste input "[PERSON_NAME]"
select select
type input "[PERSON_NAME]"
select select
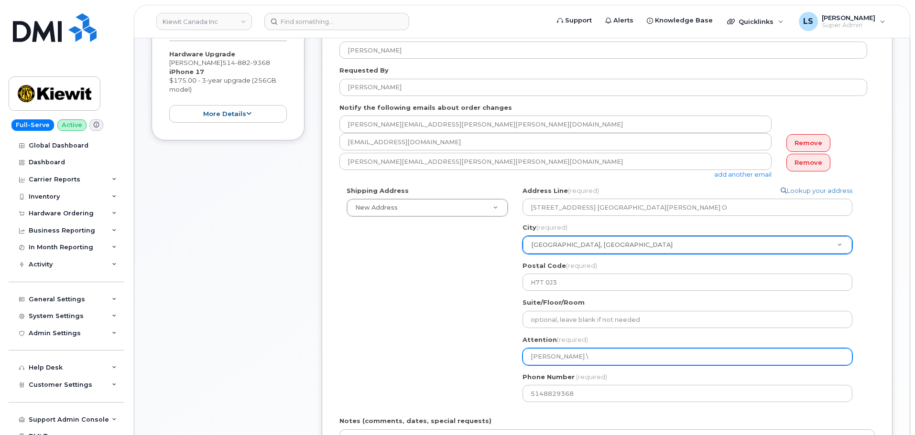
type input "Kevin Gregory \"
select select
type input "[PERSON_NAME]"
select select
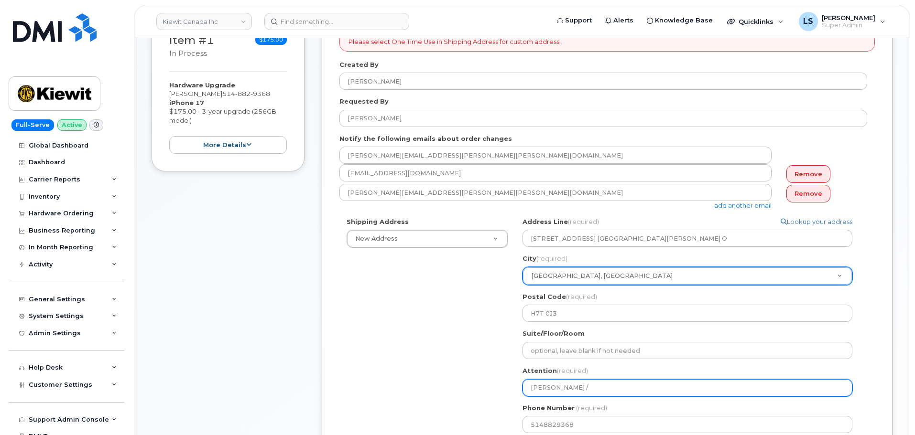
scroll to position [191, 0]
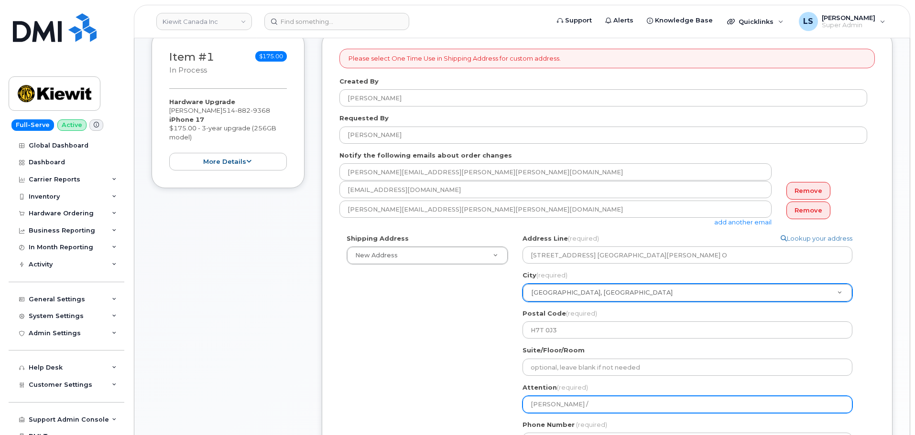
type input "Kevin Gregory /"
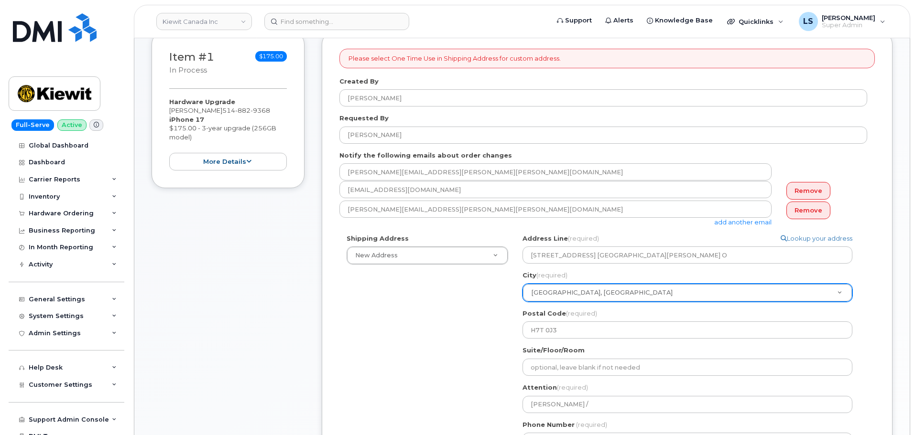
drag, startPoint x: 221, startPoint y: 111, endPoint x: 207, endPoint y: 109, distance: 14.9
click at [207, 109] on div "Hardware Upgrade Frederic Boucher 514 882 9368 iPhone 17 $175.00 - 3-year upgra…" at bounding box center [228, 135] width 118 height 74
click at [222, 111] on div "Hardware Upgrade Frederic Boucher 514 882 9368 iPhone 17 $175.00 - 3-year upgra…" at bounding box center [228, 135] width 118 height 74
drag, startPoint x: 222, startPoint y: 111, endPoint x: 200, endPoint y: 110, distance: 22.0
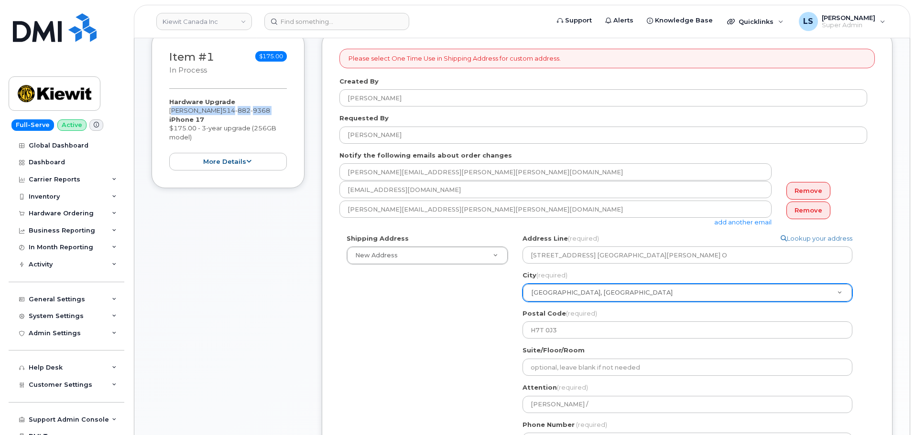
click at [214, 110] on div "Hardware Upgrade Frederic Boucher 514 882 9368 iPhone 17 $175.00 - 3-year upgra…" at bounding box center [228, 135] width 118 height 74
click at [160, 111] on div "Item #1 in process $175.00 Hardware Upgrade Frederic Boucher 514 882 9368 iPhon…" at bounding box center [228, 109] width 153 height 157
drag, startPoint x: 167, startPoint y: 109, endPoint x: 222, endPoint y: 112, distance: 55.5
click at [223, 112] on div "Item #1 in process $175.00 Hardware Upgrade Frederic Boucher 514 882 9368 iPhon…" at bounding box center [228, 109] width 153 height 157
copy div "[PERSON_NAME]"
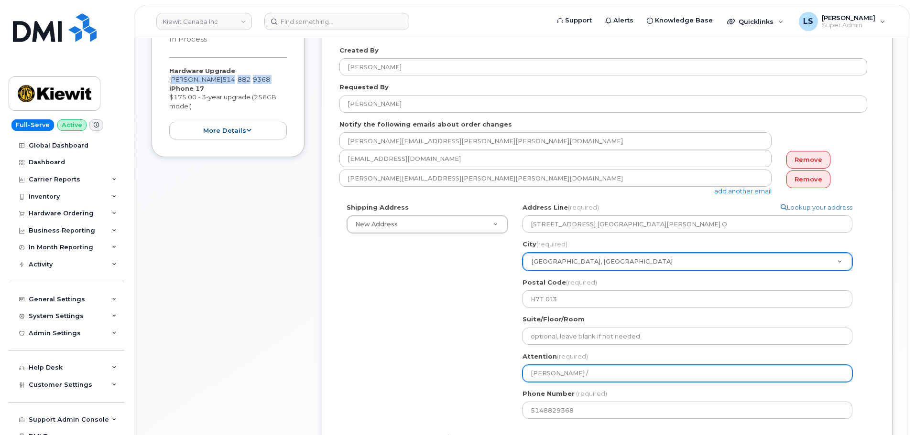
scroll to position [239, 0]
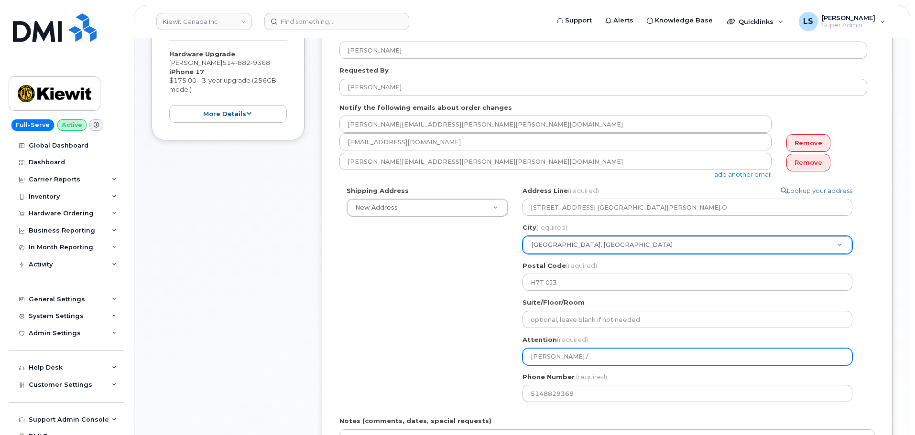
click at [601, 356] on input "Kevin Gregory /" at bounding box center [687, 356] width 330 height 17
paste input "[PERSON_NAME]"
select select
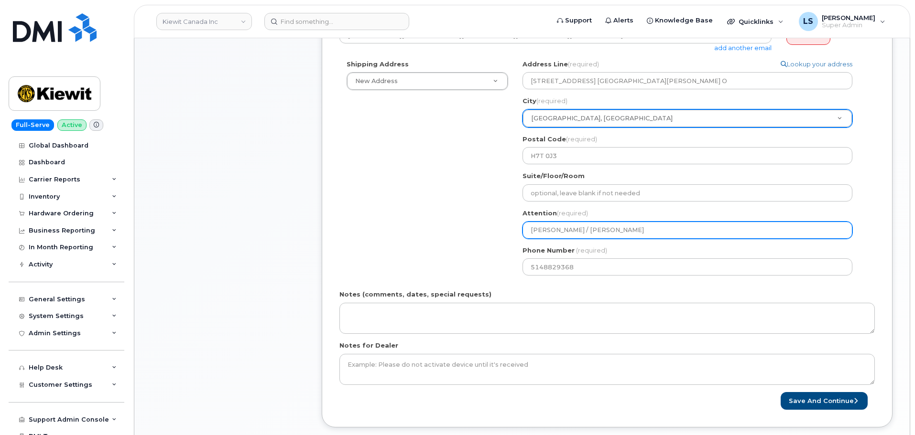
scroll to position [382, 0]
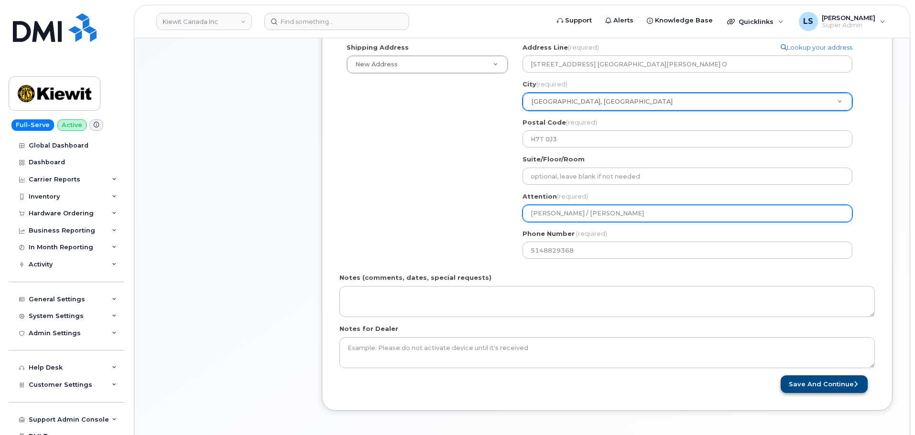
type input "[PERSON_NAME] / [PERSON_NAME]"
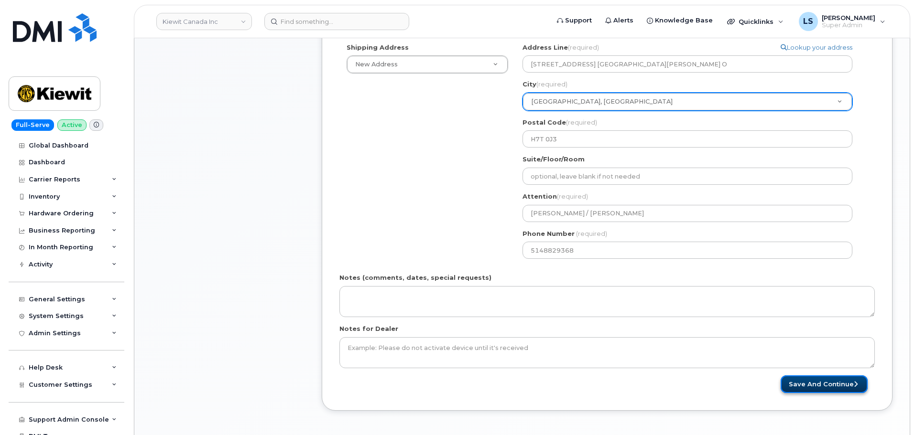
click at [806, 387] on button "Save and Continue" at bounding box center [824, 385] width 87 height 18
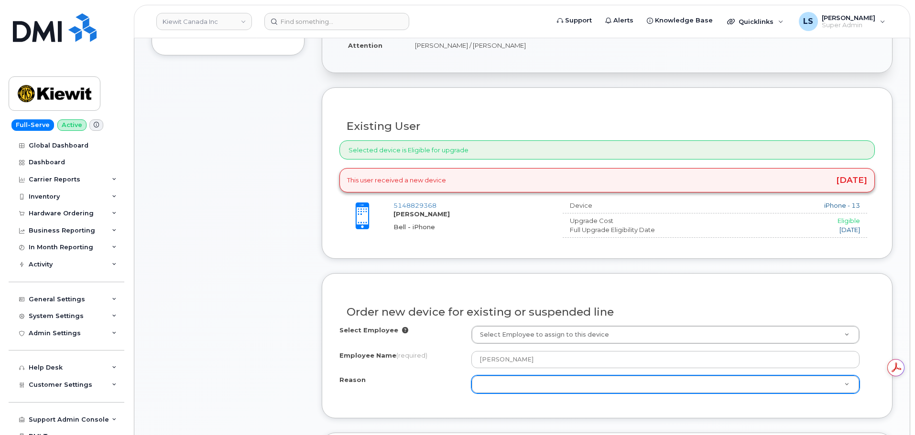
scroll to position [430, 0]
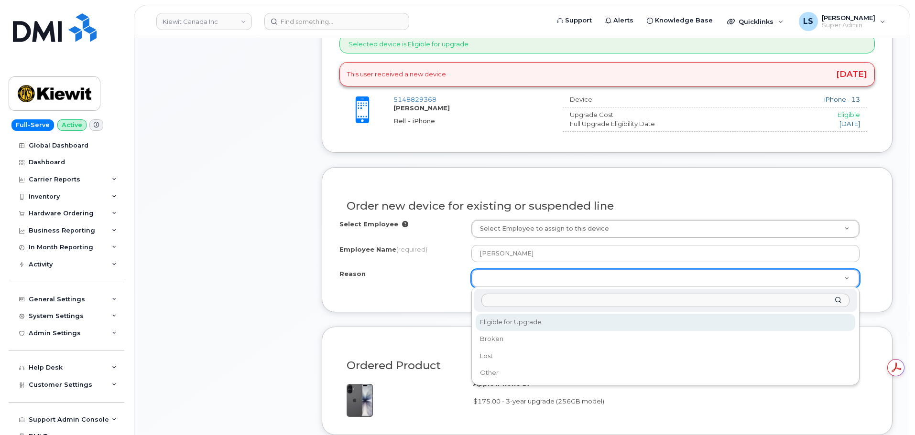
select select "eligible_for_upgrade"
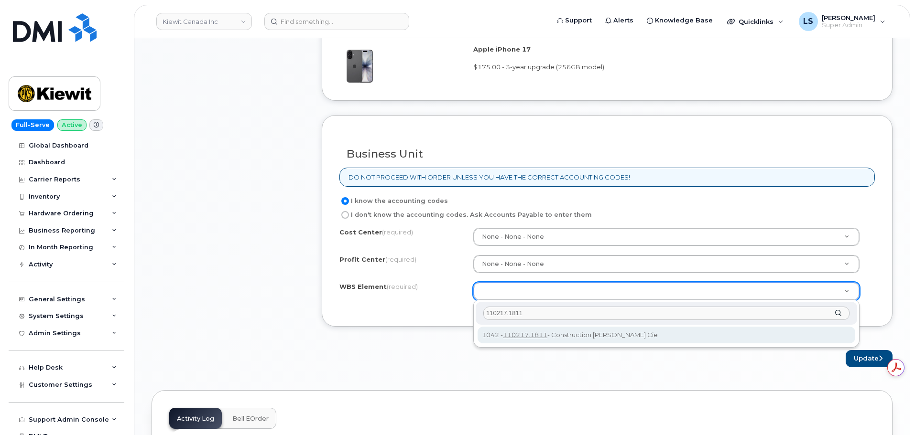
scroll to position [0, 0]
type input "110217.1811"
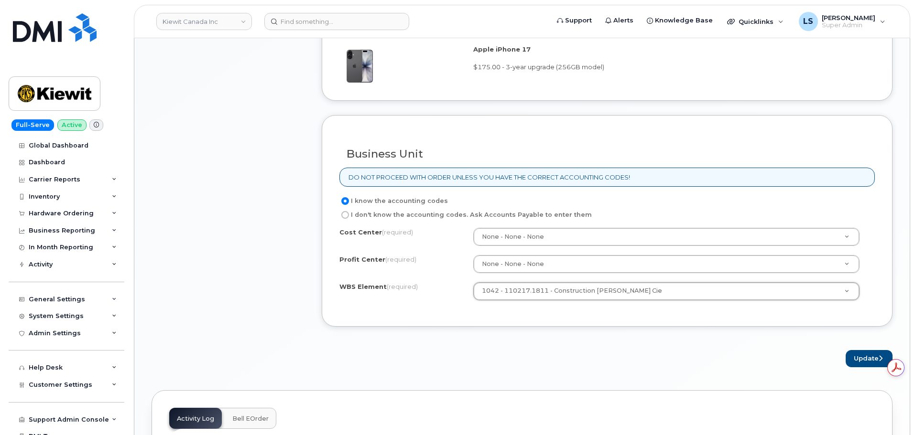
click at [885, 368] on div "× Share This Order If you want to allow others to create or edit orders, share …" at bounding box center [522, 84] width 741 height 1424
click at [876, 358] on button "Update" at bounding box center [869, 359] width 47 height 18
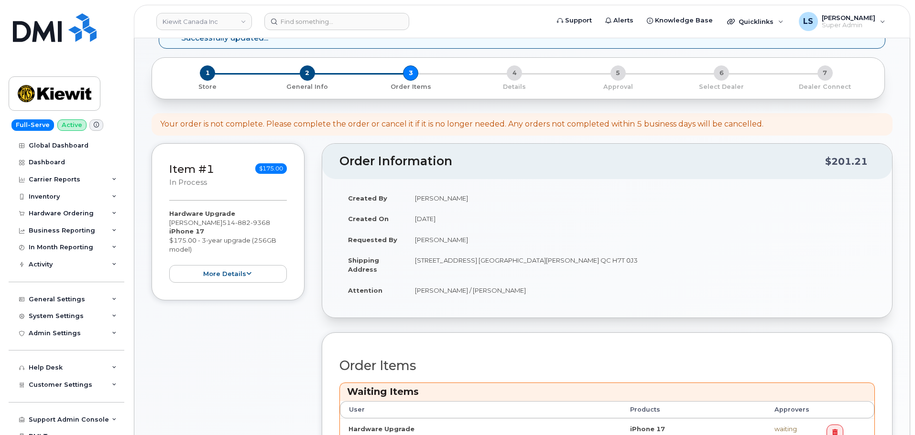
scroll to position [287, 0]
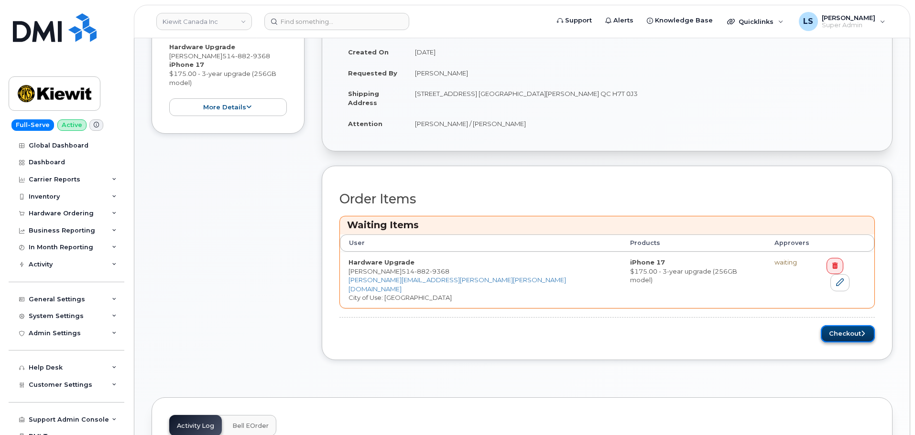
click at [861, 331] on icon "submit" at bounding box center [863, 334] width 4 height 6
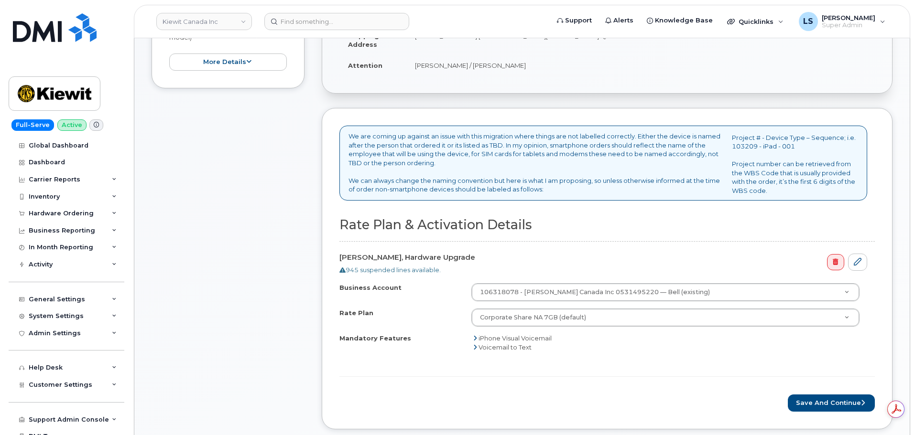
scroll to position [287, 0]
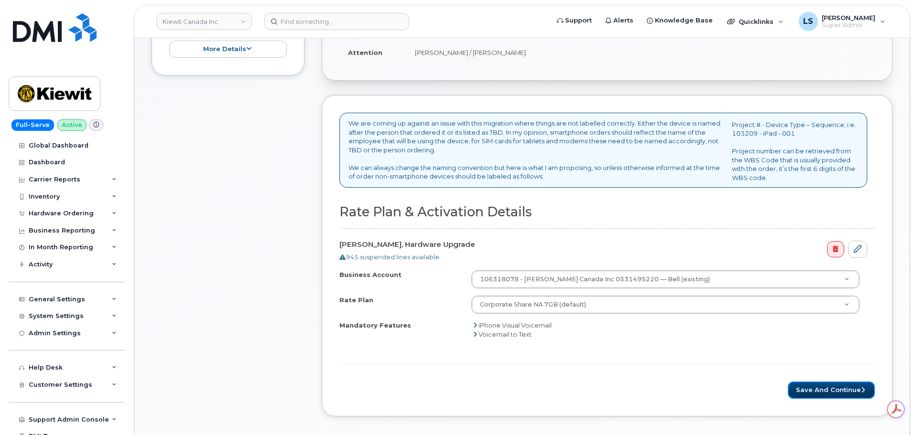
drag, startPoint x: 801, startPoint y: 392, endPoint x: 689, endPoint y: 370, distance: 114.0
click at [802, 392] on button "Save and Continue" at bounding box center [831, 391] width 87 height 18
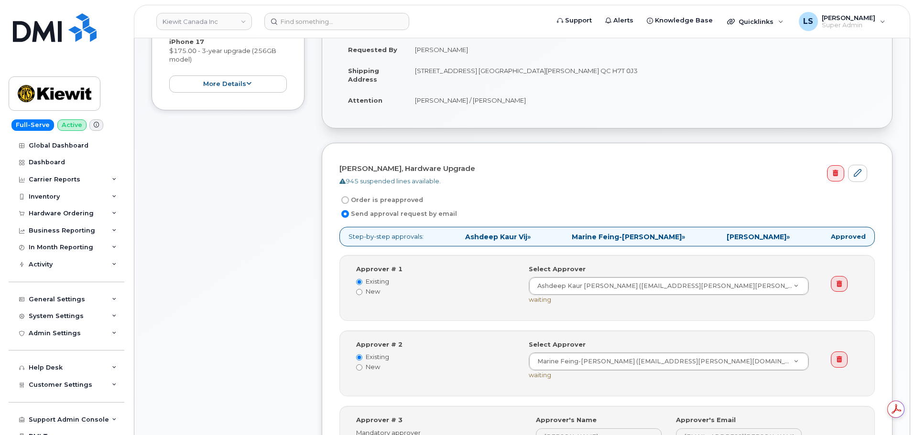
scroll to position [382, 0]
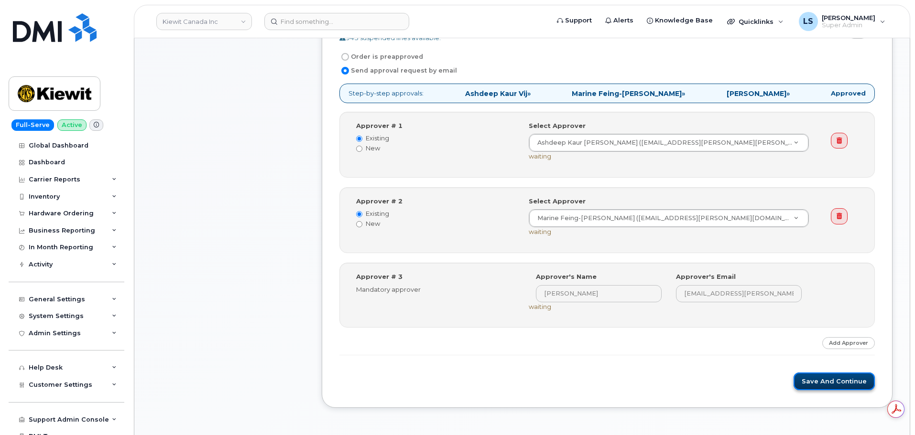
click at [808, 381] on button "Save and Continue" at bounding box center [834, 382] width 81 height 18
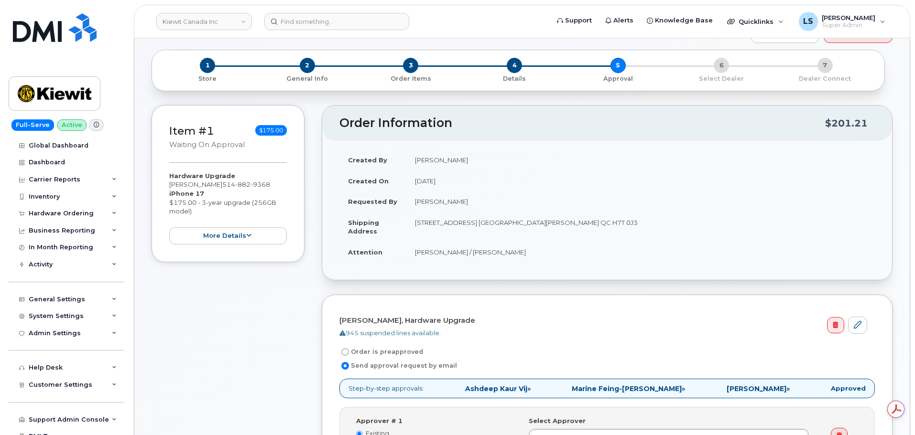
scroll to position [0, 0]
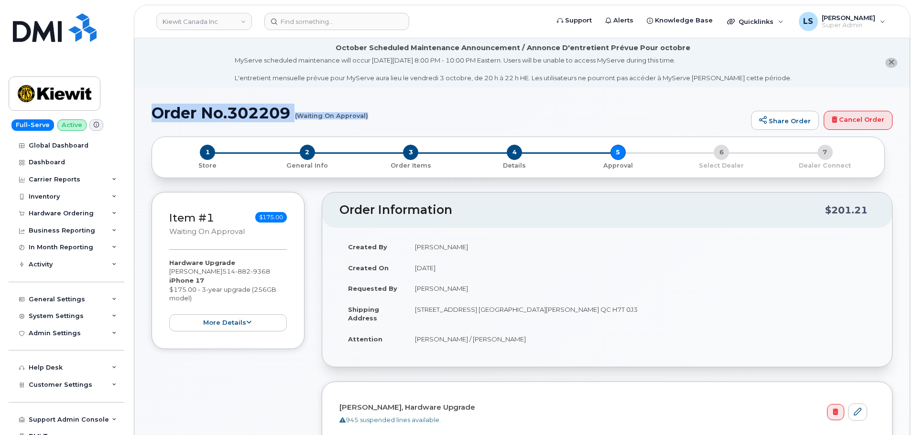
drag, startPoint x: 156, startPoint y: 112, endPoint x: 367, endPoint y: 116, distance: 211.3
click at [367, 116] on h1 "Order No.302209 (Waiting On Approval)" at bounding box center [449, 113] width 595 height 17
copy h1 "Order No.302209 (Waiting On Approval)"
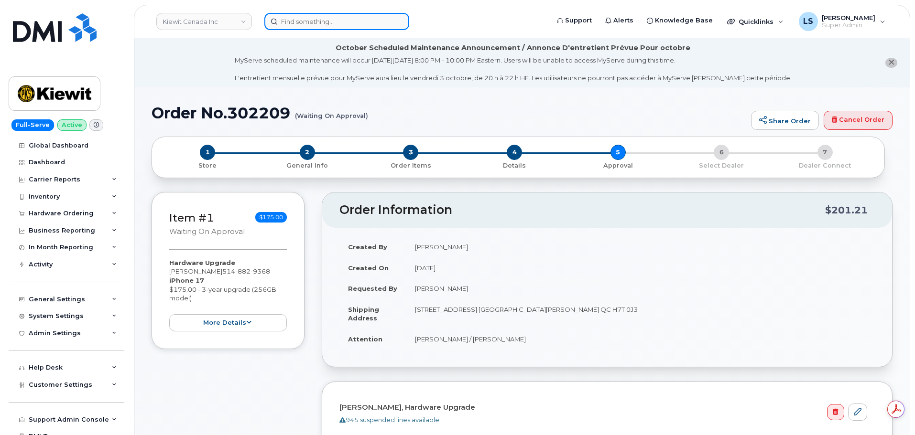
click at [318, 23] on input at bounding box center [336, 21] width 145 height 17
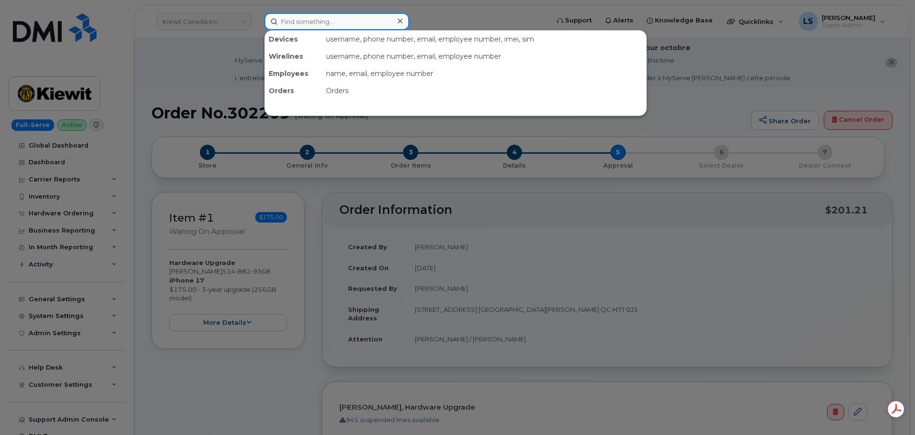
paste input "[PHONE_NUMBER]"
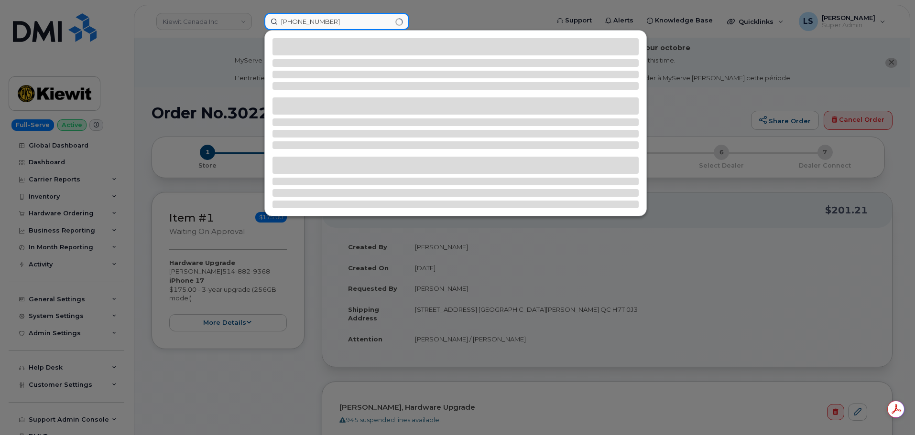
type input "[PHONE_NUMBER]"
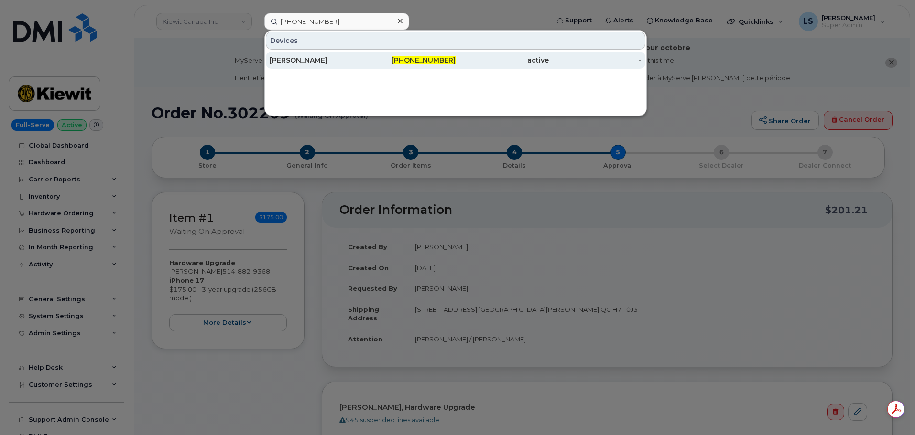
click at [346, 62] on div "[PERSON_NAME]" at bounding box center [316, 60] width 93 height 10
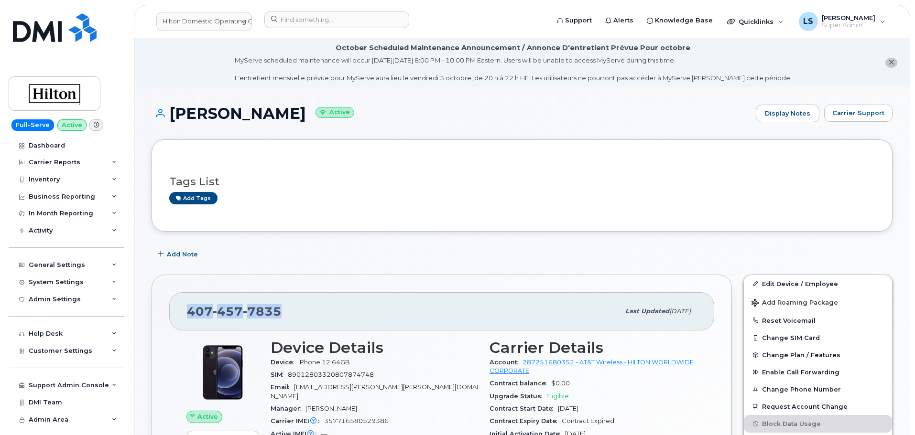
drag, startPoint x: 302, startPoint y: 308, endPoint x: 193, endPoint y: 308, distance: 109.0
click at [190, 310] on div "[PHONE_NUMBER]" at bounding box center [403, 312] width 433 height 20
copy span "[PHONE_NUMBER]"
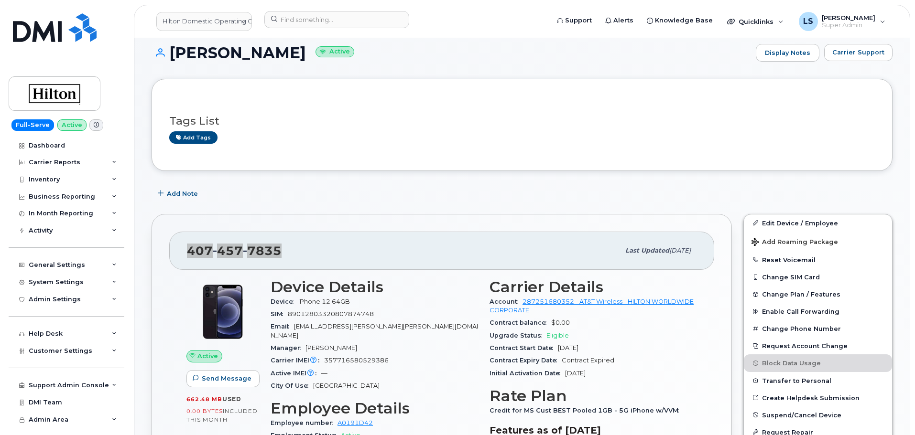
scroll to position [96, 0]
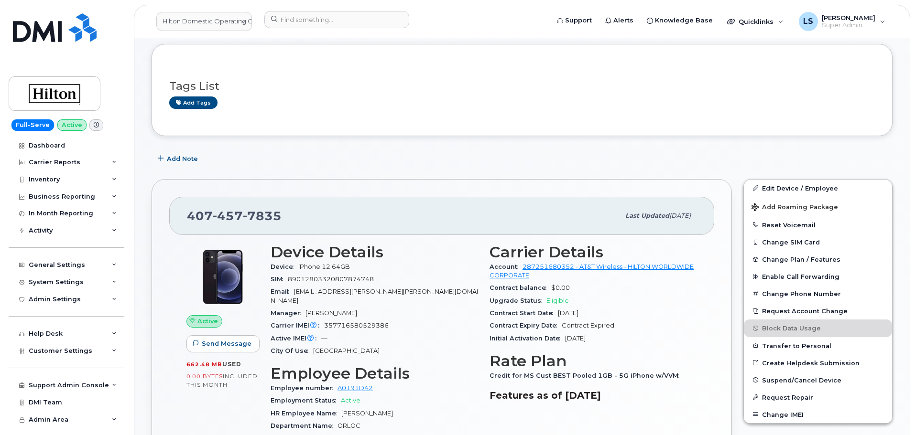
click at [347, 322] on span "357716580529386" at bounding box center [356, 325] width 65 height 7
drag, startPoint x: 347, startPoint y: 317, endPoint x: 337, endPoint y: 318, distance: 10.6
click at [347, 322] on span "357716580529386" at bounding box center [356, 325] width 65 height 7
copy span "357716580529386"
drag, startPoint x: 295, startPoint y: 218, endPoint x: 190, endPoint y: 230, distance: 105.8
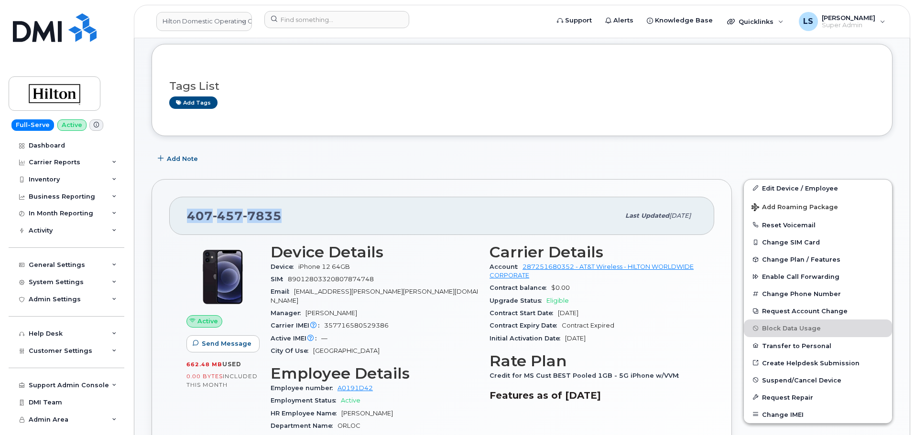
click at [190, 230] on div "407 457 7835 Last updated Sep 19, 2025" at bounding box center [441, 216] width 545 height 38
copy span "407 457 7835"
click at [354, 155] on div "Add Note" at bounding box center [522, 159] width 741 height 17
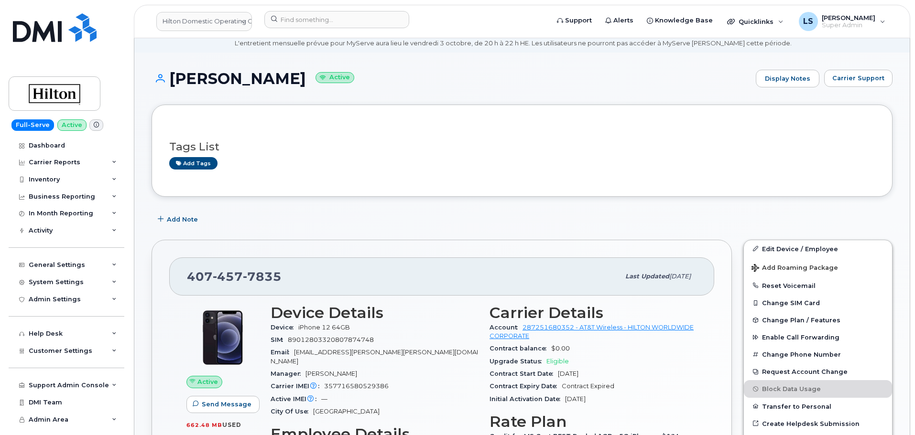
scroll to position [0, 0]
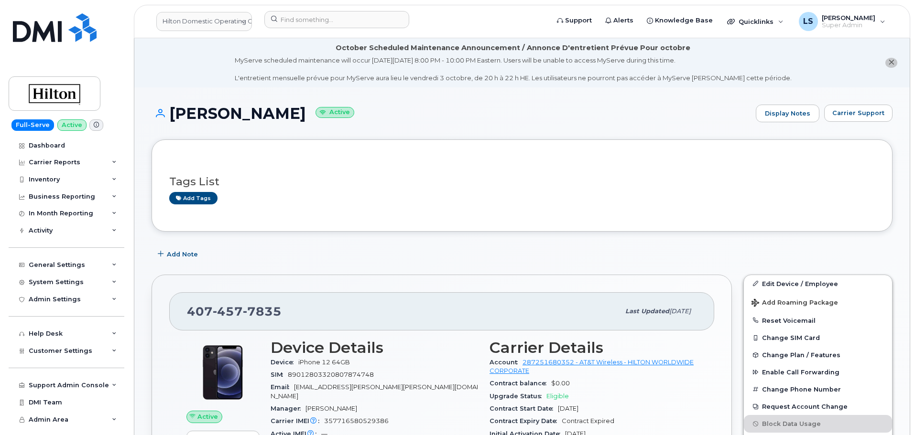
click at [200, 113] on h1 "MARIA CHAU Active" at bounding box center [451, 113] width 599 height 17
copy h1 "MARIA"
drag, startPoint x: 277, startPoint y: 116, endPoint x: 172, endPoint y: 115, distance: 105.6
click at [172, 115] on h1 "MARIA CHAU Active" at bounding box center [451, 113] width 599 height 17
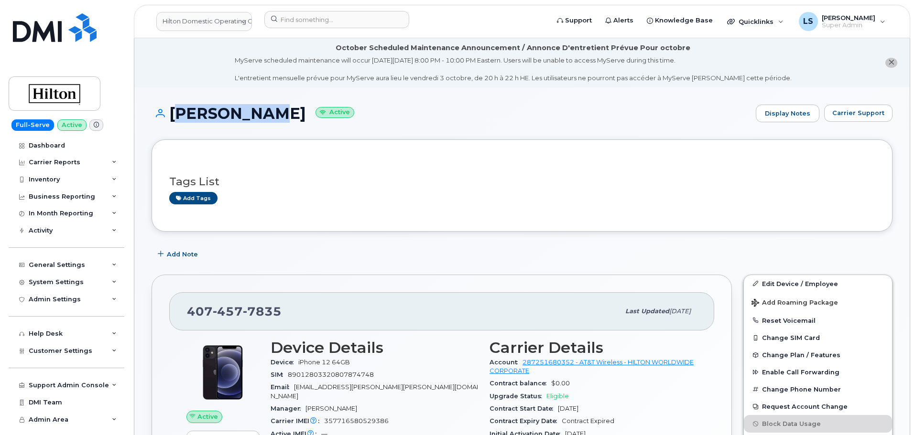
copy h1 "MARIA CHAU"
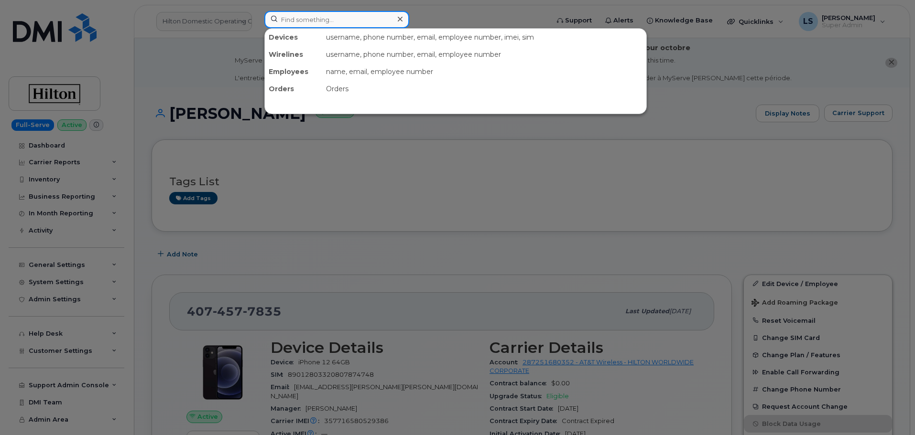
click at [290, 12] on input at bounding box center [336, 19] width 145 height 17
paste input "(562) 254-5317"
click at [285, 21] on input "(562) 254-5317" at bounding box center [336, 19] width 145 height 17
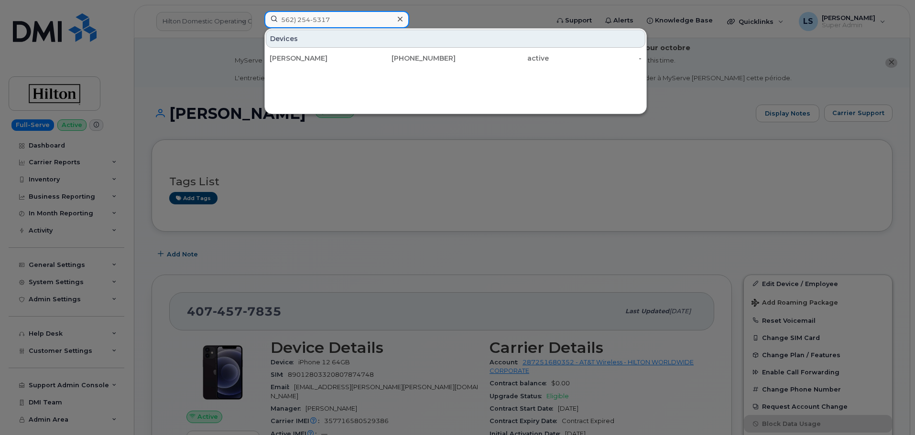
click at [297, 23] on input "562) 254-5317" at bounding box center [336, 19] width 145 height 17
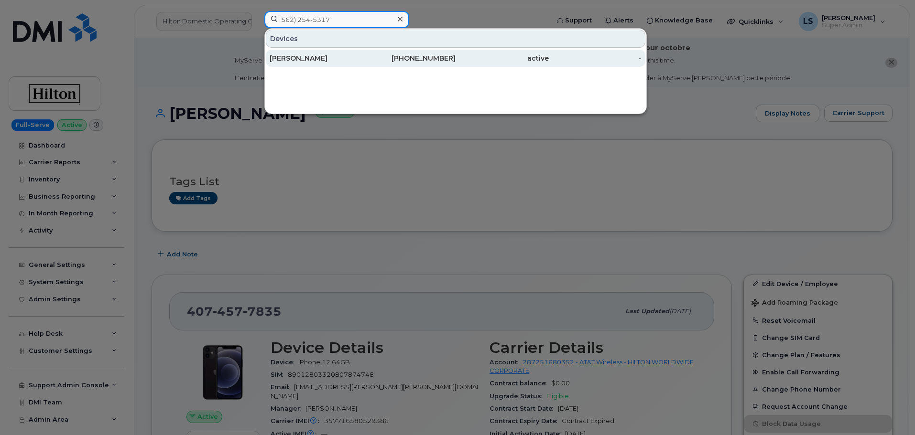
type input "562) 254-5317"
click at [305, 56] on div "RAYMOND ARCE" at bounding box center [316, 59] width 93 height 10
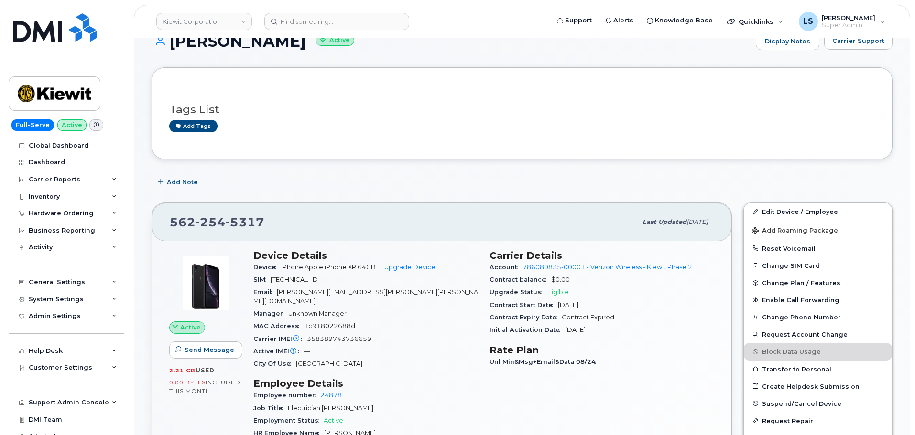
scroll to position [191, 0]
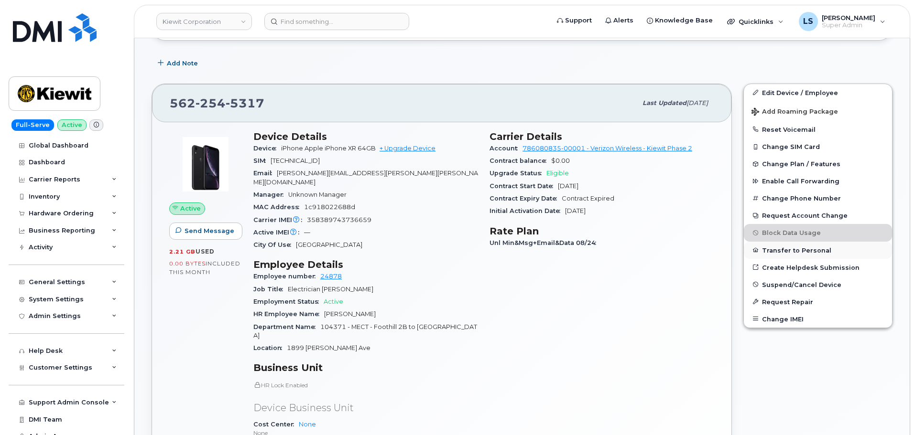
click at [779, 252] on button "Transfer to Personal" at bounding box center [818, 250] width 148 height 17
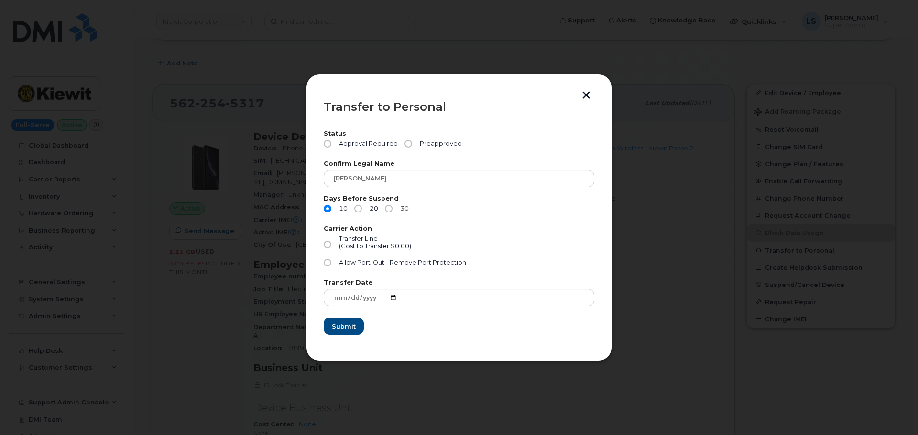
click at [386, 210] on input "30" at bounding box center [389, 209] width 8 height 8
radio input "true"
click at [339, 143] on span "Approval Required" at bounding box center [366, 144] width 63 height 8
click at [331, 143] on input "Approval Required" at bounding box center [328, 144] width 8 height 8
radio input "true"
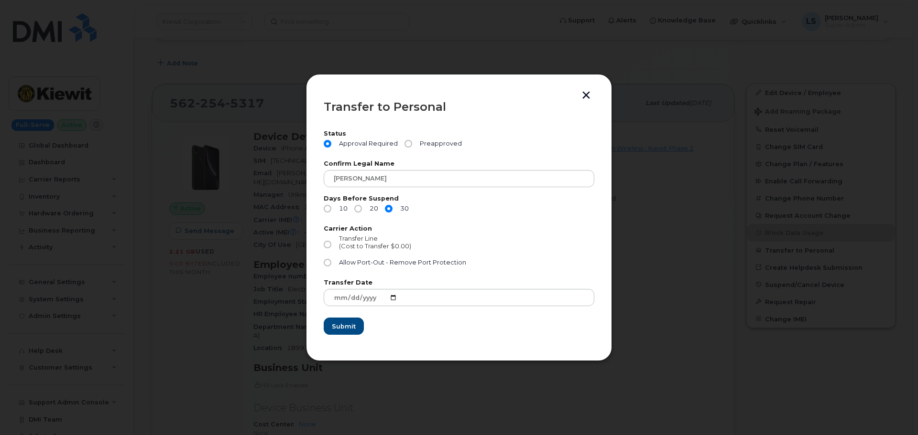
click at [345, 242] on span "Transfer Line" at bounding box center [358, 238] width 39 height 7
click at [331, 242] on input "Transfer Line (Cost to Transfer $0.00)" at bounding box center [328, 245] width 8 height 8
radio input "true"
click at [348, 323] on span "Submit" at bounding box center [343, 326] width 24 height 9
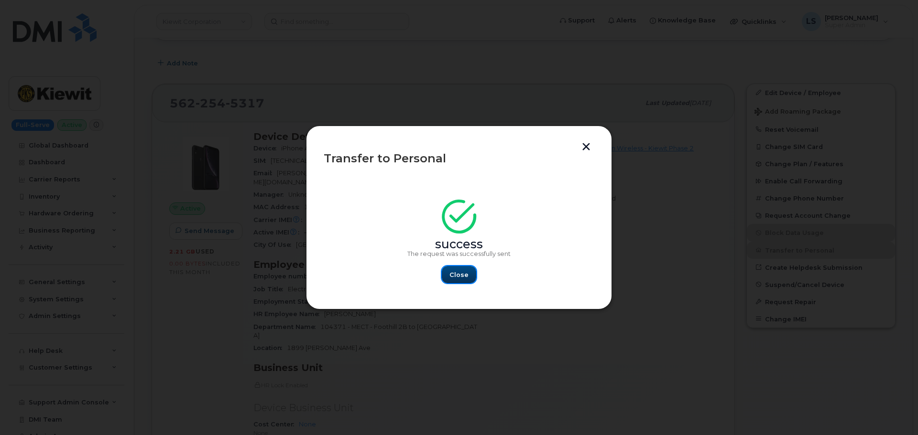
click at [475, 275] on button "Close" at bounding box center [459, 274] width 34 height 17
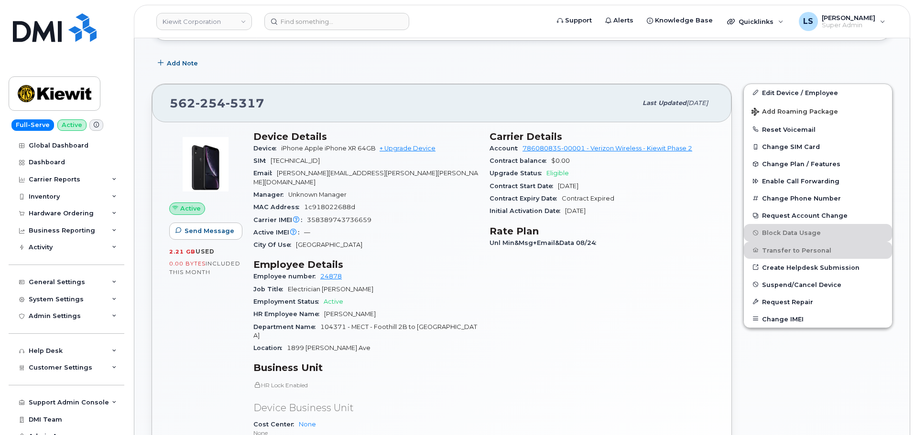
drag, startPoint x: 320, startPoint y: 331, endPoint x: 129, endPoint y: 302, distance: 192.9
click at [320, 345] on span "1899 Wheeler Ave" at bounding box center [329, 348] width 84 height 7
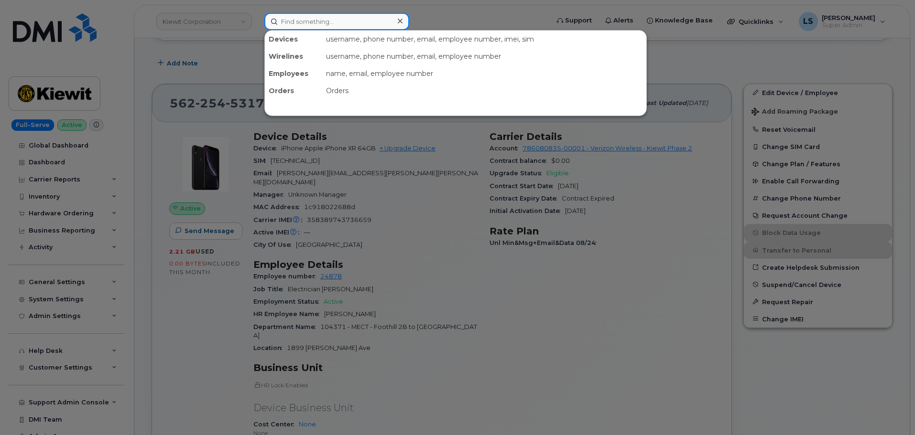
click at [327, 22] on input at bounding box center [336, 21] width 145 height 17
paste input "301797"
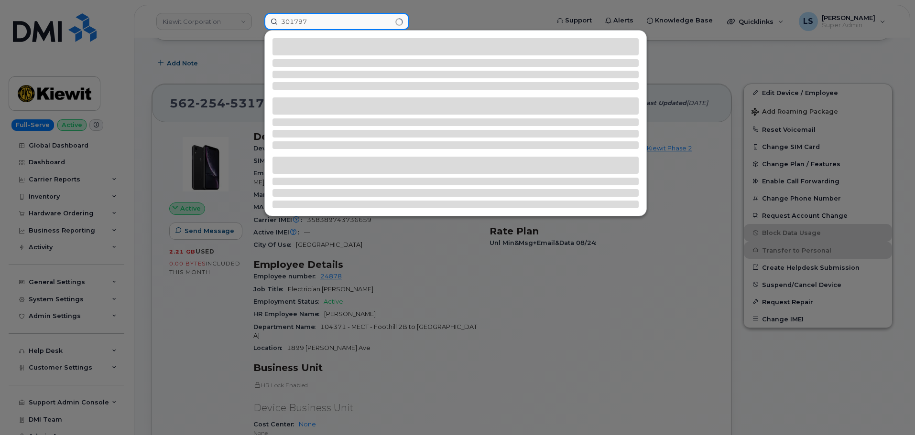
type input "301797"
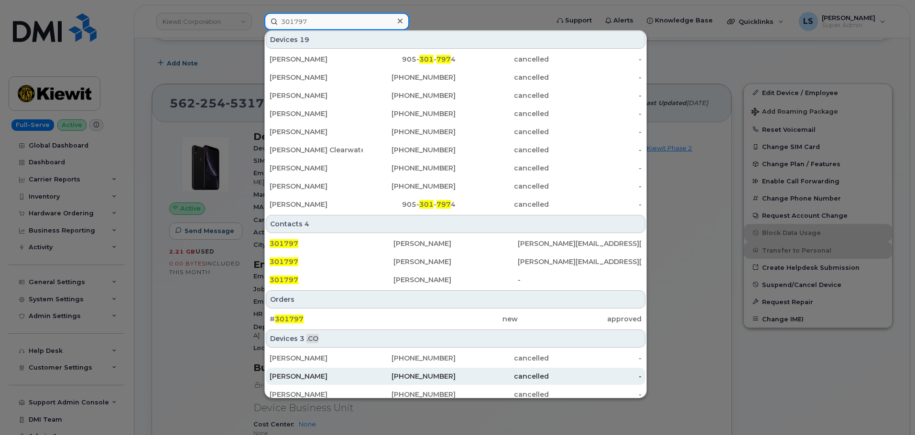
scroll to position [228, 0]
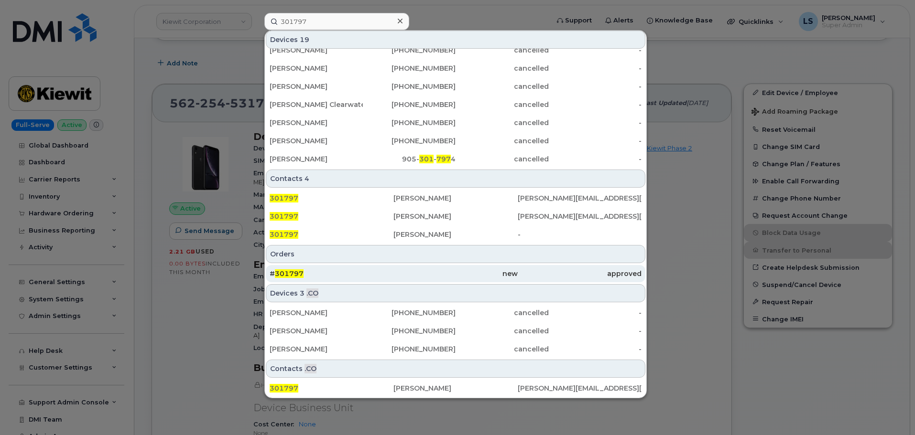
click at [337, 281] on div "# 301797" at bounding box center [332, 273] width 124 height 17
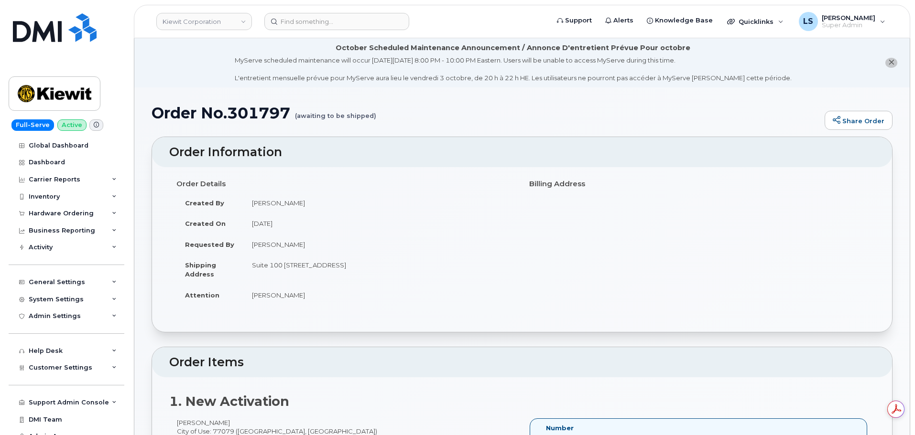
click at [275, 115] on h1 "Order No.301797 (awaiting to be shipped)" at bounding box center [486, 113] width 668 height 17
copy h1 "301797"
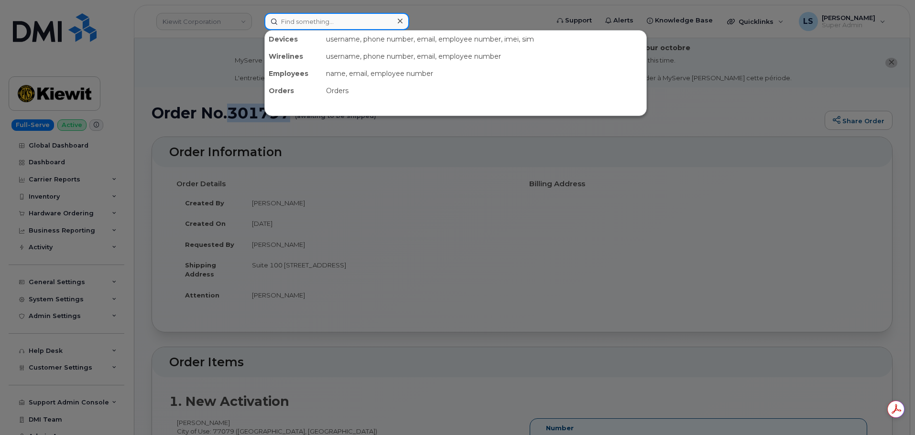
click at [339, 19] on input at bounding box center [336, 21] width 145 height 17
paste input "4038619268"
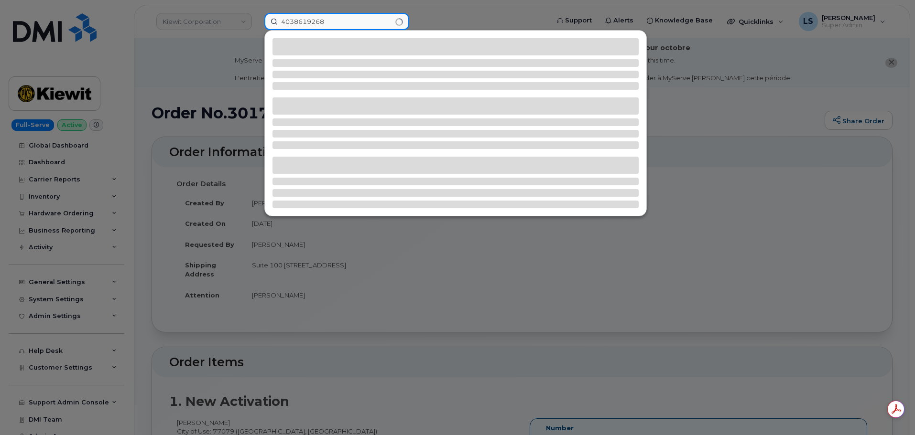
type input "4038619268"
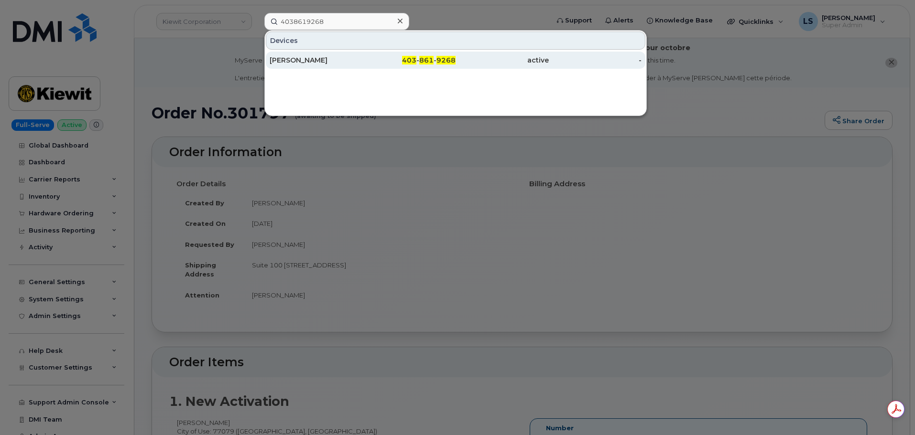
click at [347, 60] on div "[PERSON_NAME]" at bounding box center [316, 60] width 93 height 10
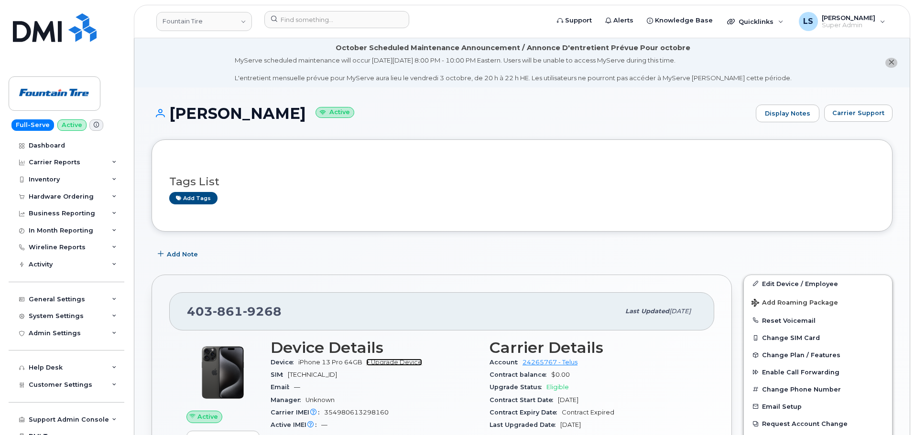
click at [405, 362] on link "+ Upgrade Device" at bounding box center [394, 362] width 56 height 7
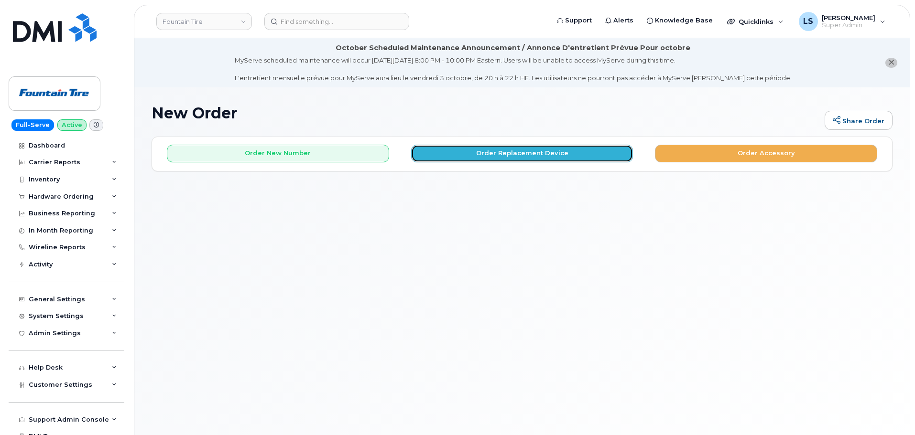
click at [450, 158] on button "Order Replacement Device" at bounding box center [522, 154] width 222 height 18
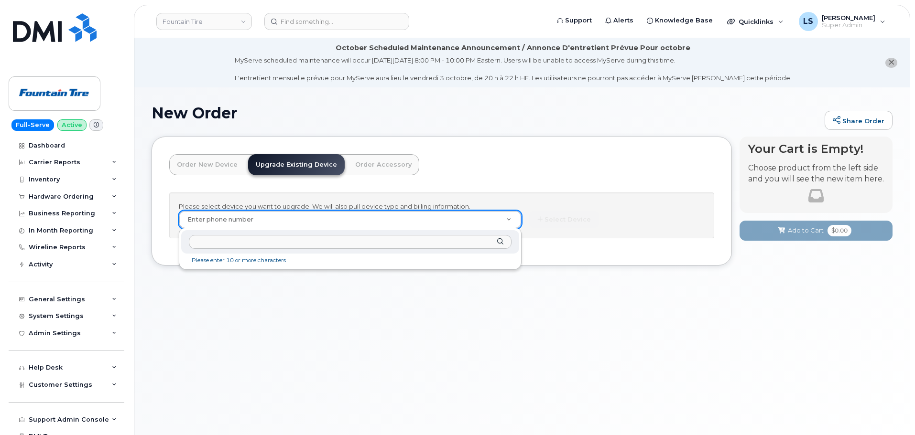
type input "Dan Crowder"
click at [246, 243] on input "text" at bounding box center [350, 242] width 323 height 14
paste input "4038619268"
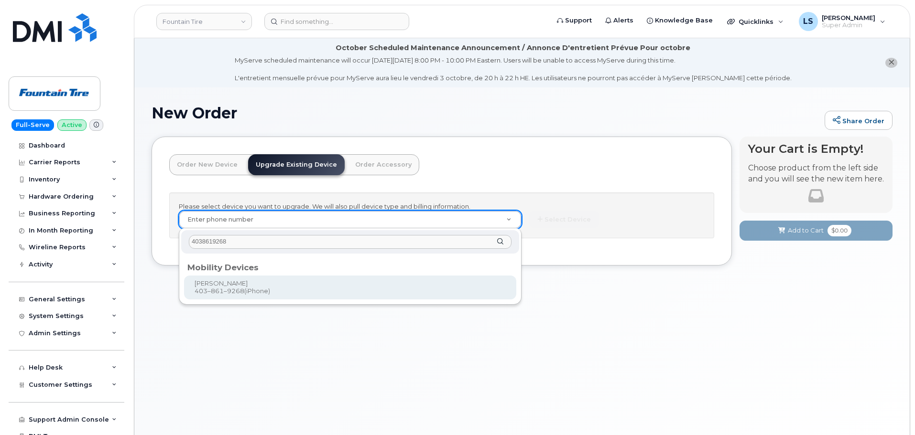
type input "4038619268"
type input "32778"
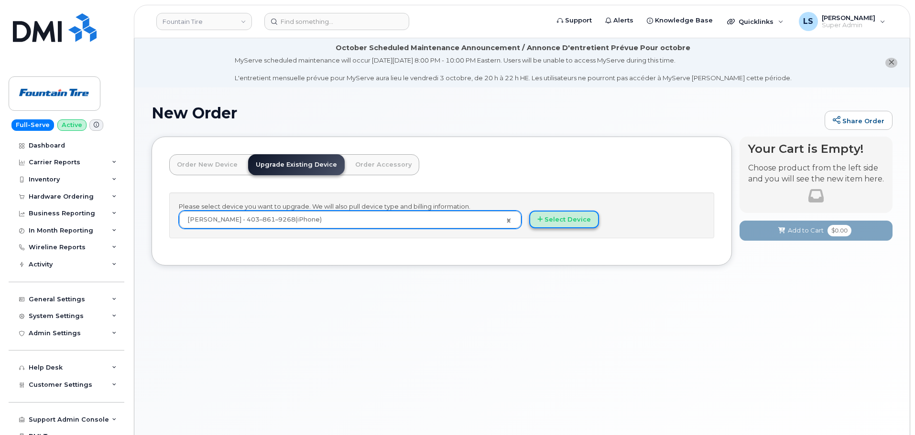
click at [538, 225] on button "Select Device" at bounding box center [564, 220] width 70 height 18
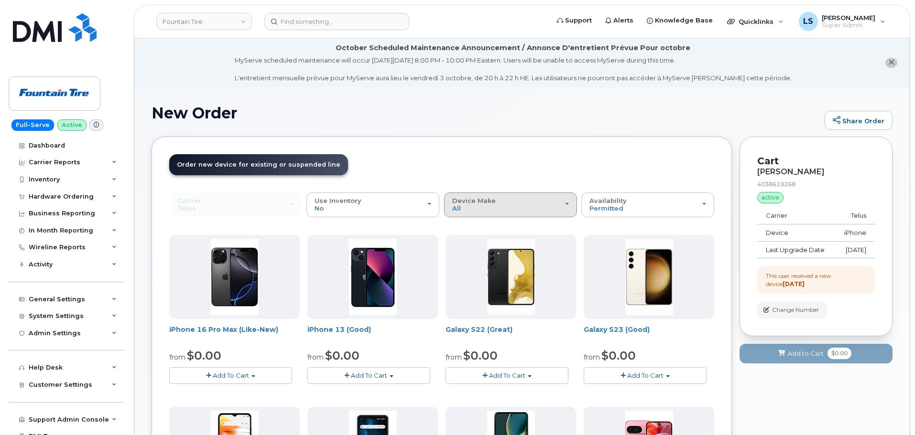
click at [498, 217] on button "Device Make All Aircard Android Cell Phone HUB iPhone Tablet" at bounding box center [510, 205] width 133 height 25
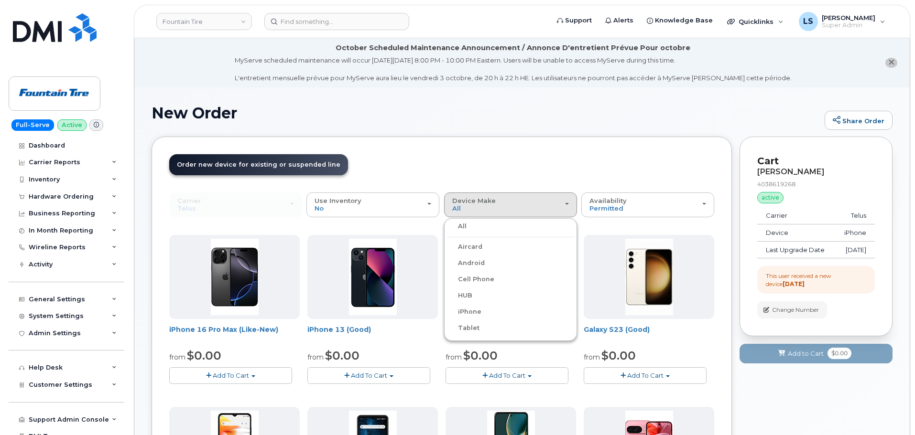
click at [472, 309] on label "iPhone" at bounding box center [463, 311] width 35 height 11
click at [0, 0] on input "iPhone" at bounding box center [0, 0] width 0 height 0
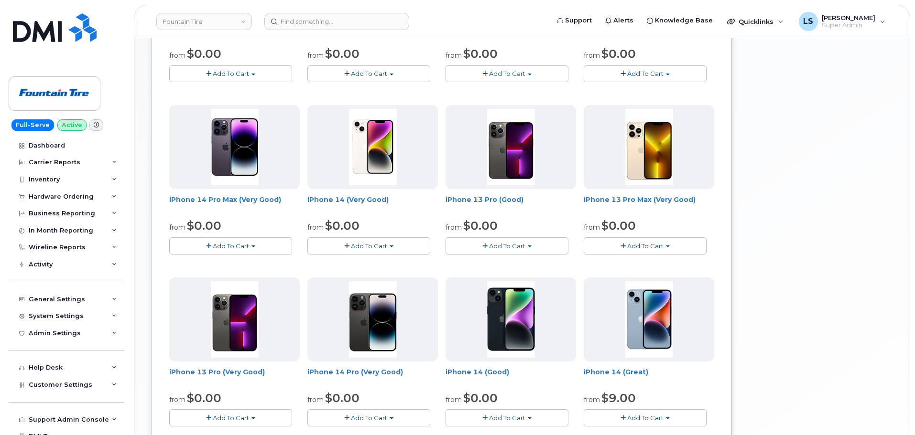
scroll to position [621, 0]
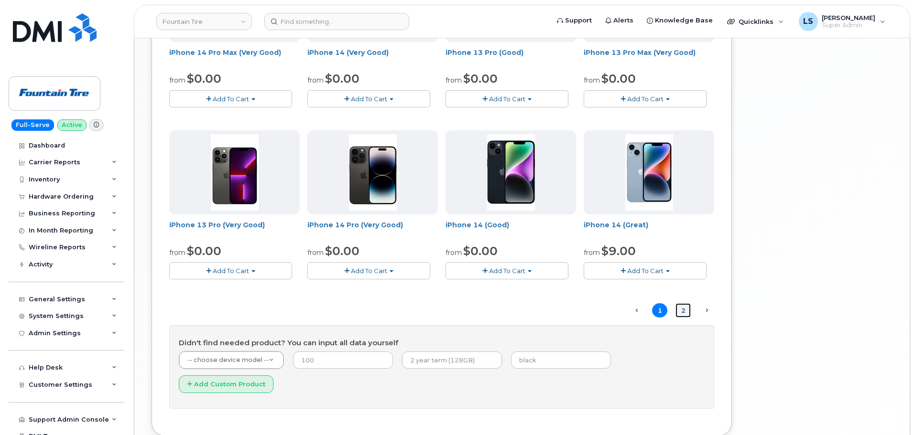
click at [684, 312] on link "2" at bounding box center [682, 311] width 15 height 15
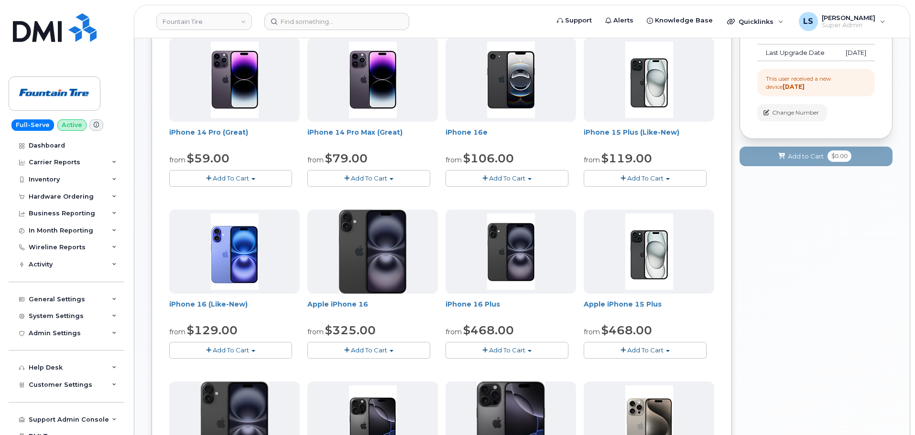
scroll to position [0, 0]
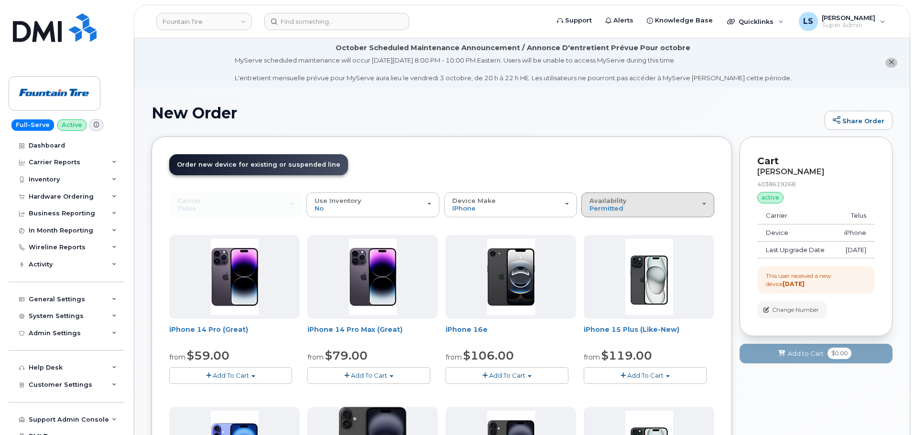
click at [594, 216] on button "Availability Permitted All" at bounding box center [647, 205] width 133 height 25
click at [600, 244] on label "All" at bounding box center [594, 242] width 20 height 11
click at [0, 0] on input "All" at bounding box center [0, 0] width 0 height 0
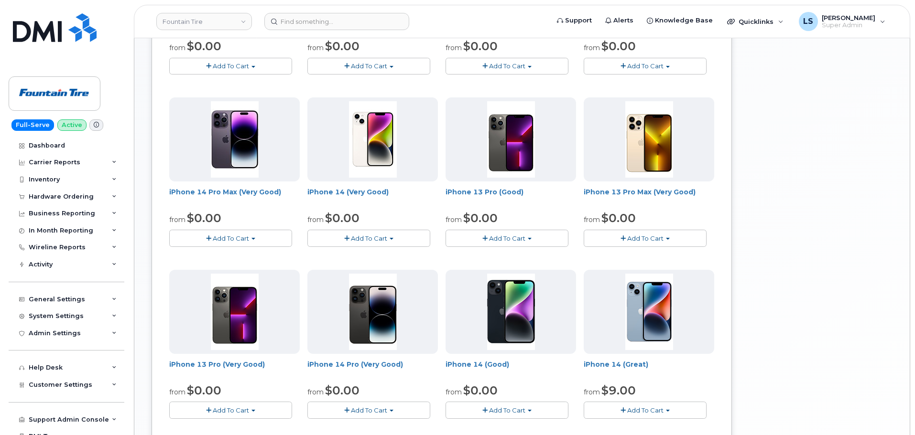
scroll to position [326, 0]
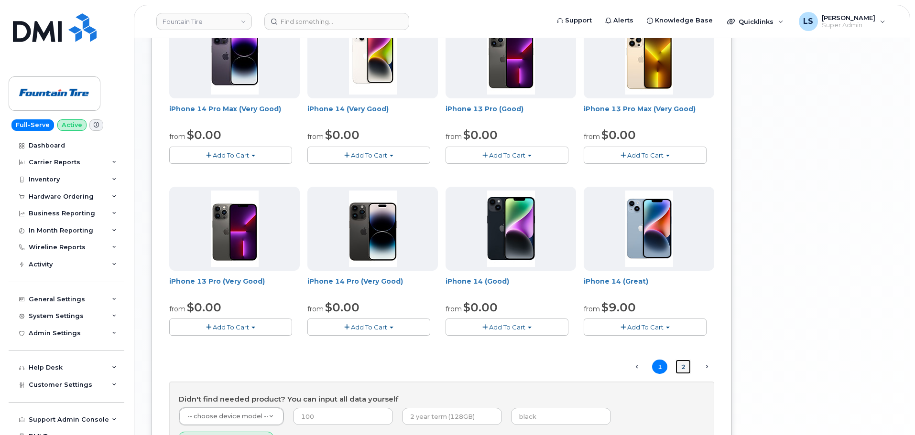
click at [682, 364] on link "2" at bounding box center [682, 367] width 15 height 15
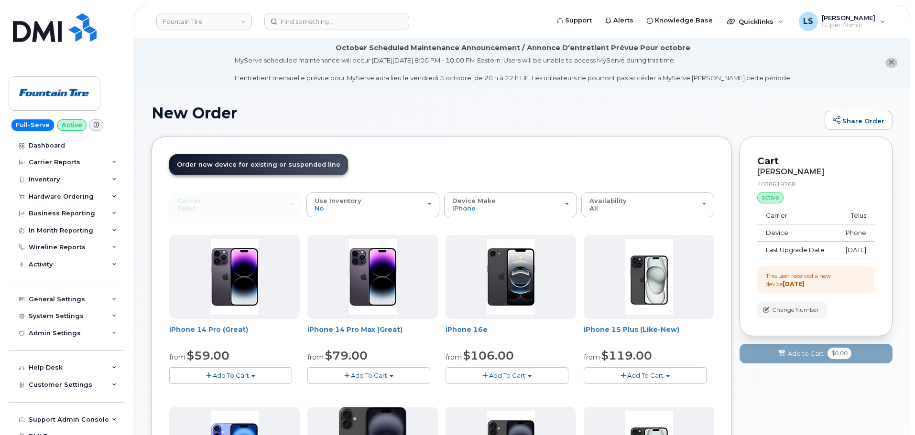
scroll to position [0, 0]
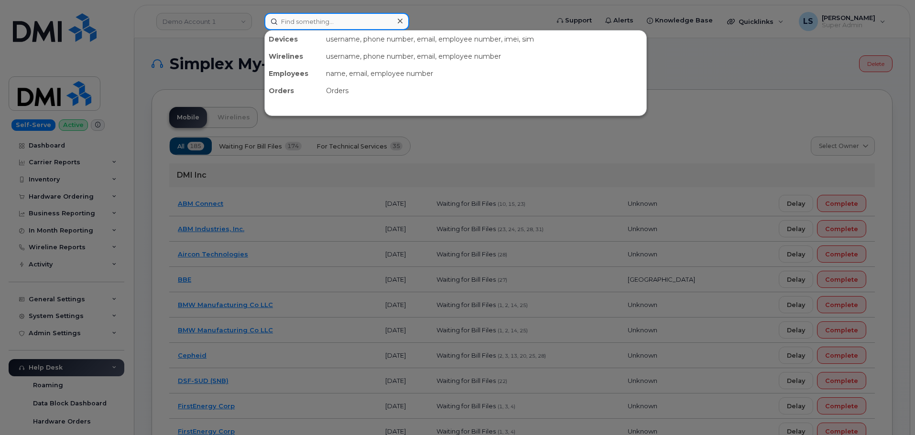
click at [303, 18] on input at bounding box center [336, 21] width 145 height 17
paste input "330) 321-5325"
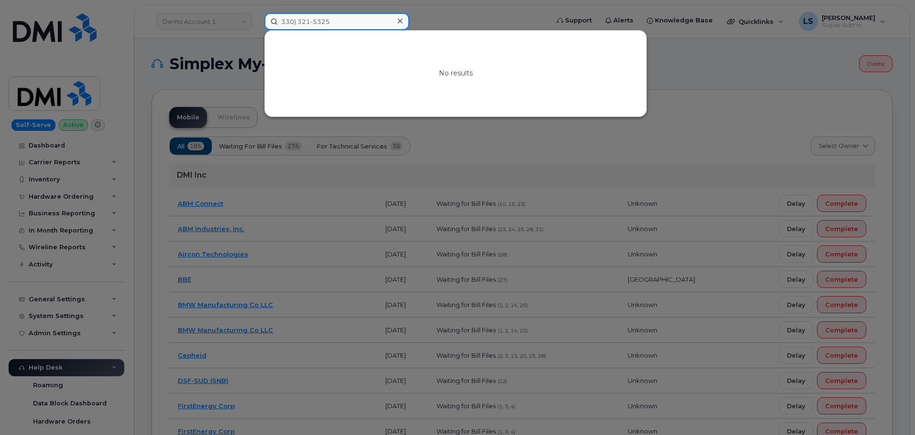
click at [296, 22] on input "330) 321-5325" at bounding box center [336, 21] width 145 height 17
click at [298, 24] on input "330) 321-5325" at bounding box center [336, 21] width 145 height 17
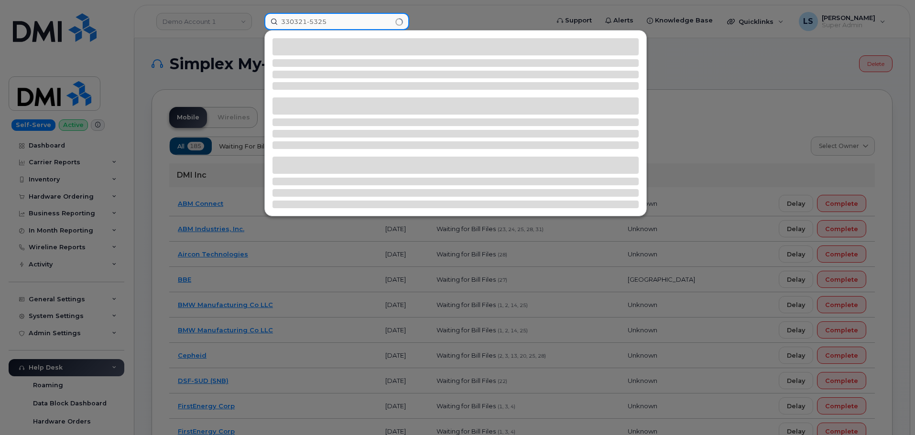
click at [282, 23] on input "330321-5325" at bounding box center [336, 21] width 145 height 17
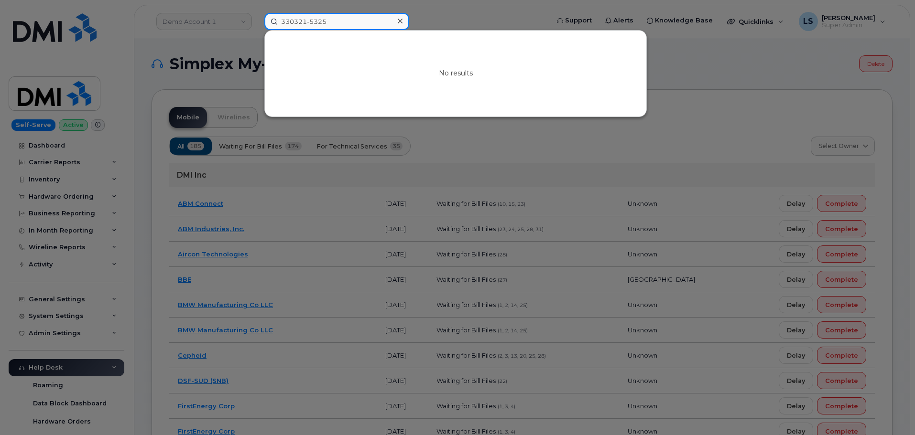
click at [308, 23] on input "330321-5325" at bounding box center [336, 21] width 145 height 17
type input "3303215325"
click at [279, 17] on input "3303215325" at bounding box center [336, 21] width 145 height 17
click at [280, 22] on input "3303215325" at bounding box center [336, 21] width 145 height 17
click at [279, 23] on input "3303215325" at bounding box center [336, 21] width 145 height 17
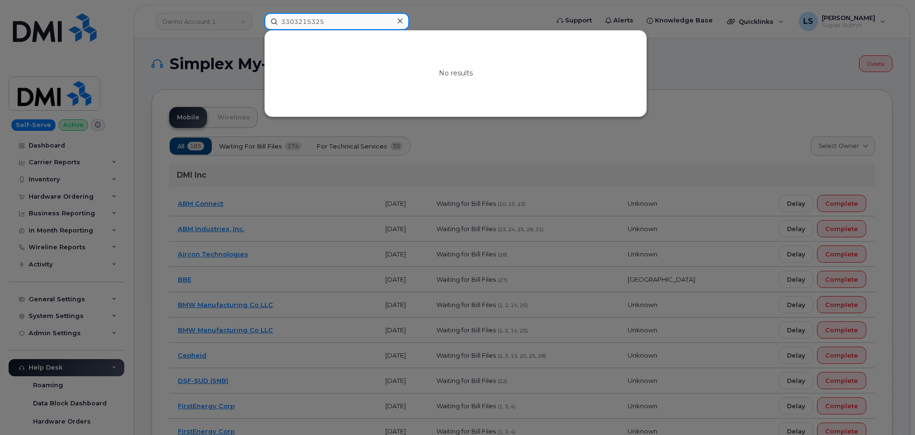
drag, startPoint x: 310, startPoint y: 20, endPoint x: 326, endPoint y: 17, distance: 16.0
click at [313, 19] on input "3303215325" at bounding box center [336, 21] width 145 height 17
click at [326, 17] on input "3303215325" at bounding box center [336, 21] width 145 height 17
click at [332, 18] on input "3303215325" at bounding box center [336, 21] width 145 height 17
click at [350, 17] on input "3303215325" at bounding box center [336, 21] width 145 height 17
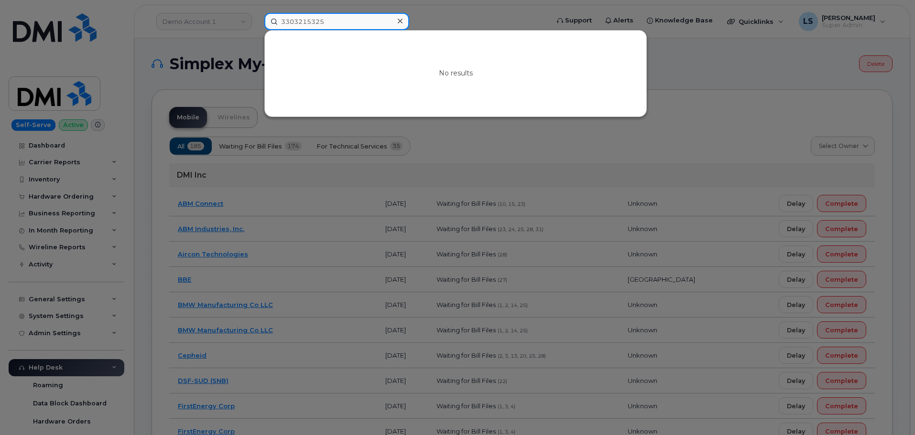
click at [390, 20] on input "3303215325" at bounding box center [336, 21] width 145 height 17
drag, startPoint x: 398, startPoint y: 20, endPoint x: 378, endPoint y: 29, distance: 22.0
click at [398, 20] on icon at bounding box center [400, 21] width 5 height 8
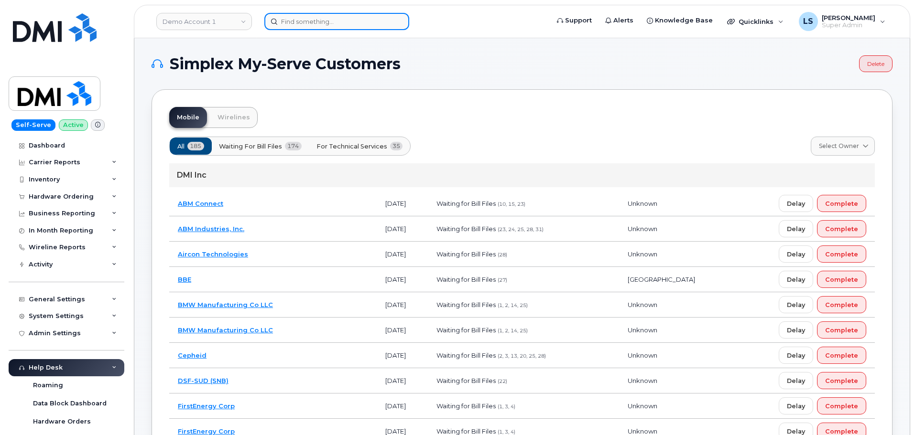
click at [282, 14] on input at bounding box center [336, 21] width 145 height 17
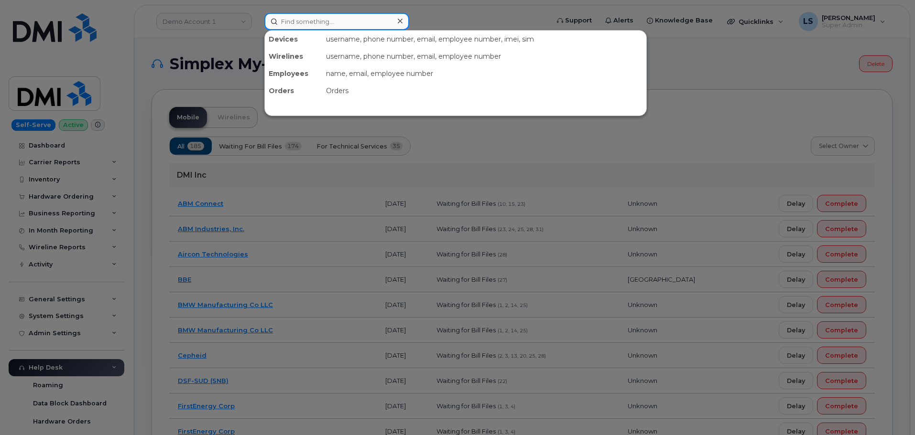
paste input "4164201492"
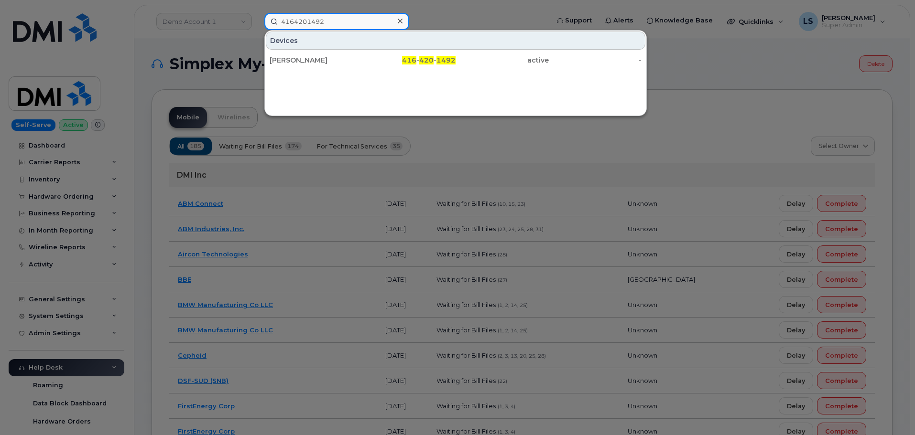
type input "4164201492"
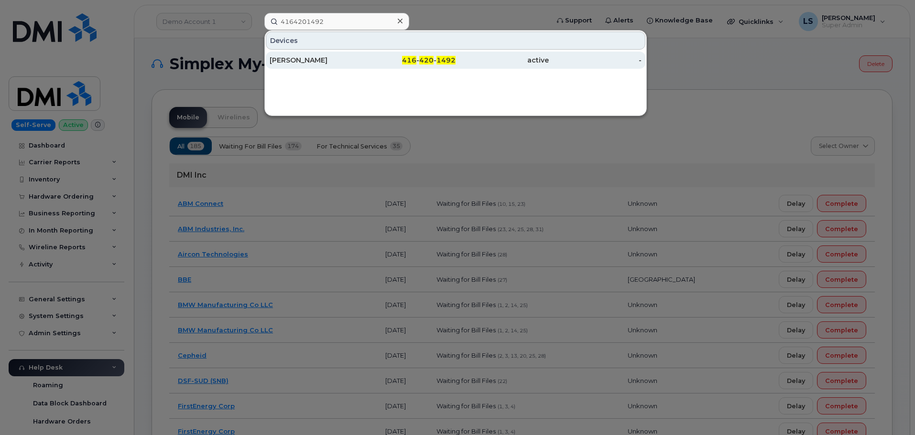
click at [389, 56] on div "416 - 420 - 1492" at bounding box center [409, 60] width 93 height 10
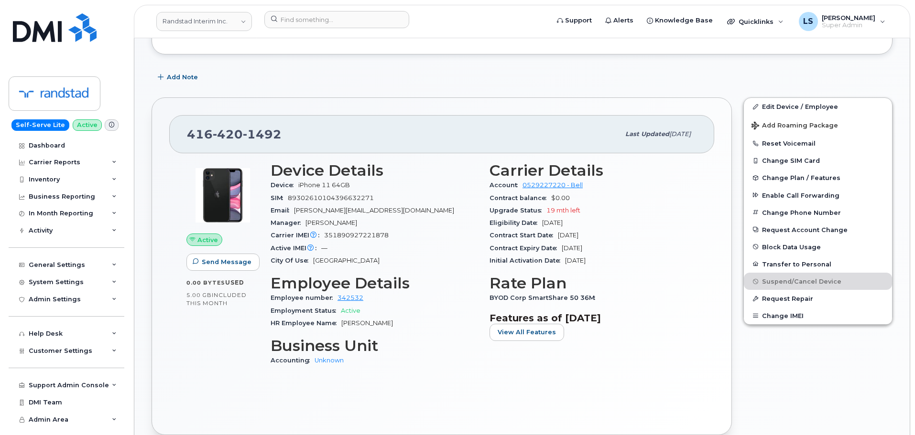
scroll to position [430, 0]
